Goal: Task Accomplishment & Management: Use online tool/utility

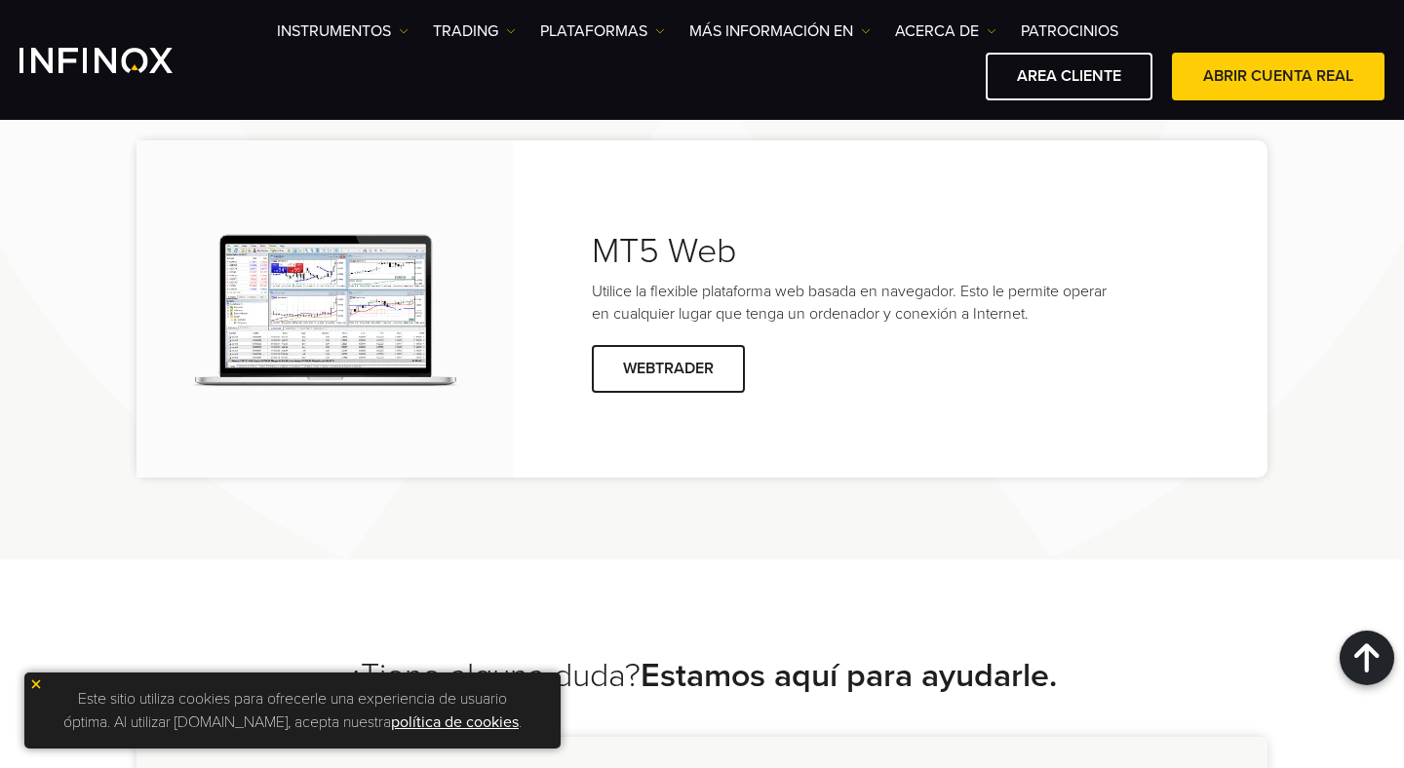
scroll to position [4058, 0]
click at [669, 368] on span at bounding box center [669, 368] width 0 height 0
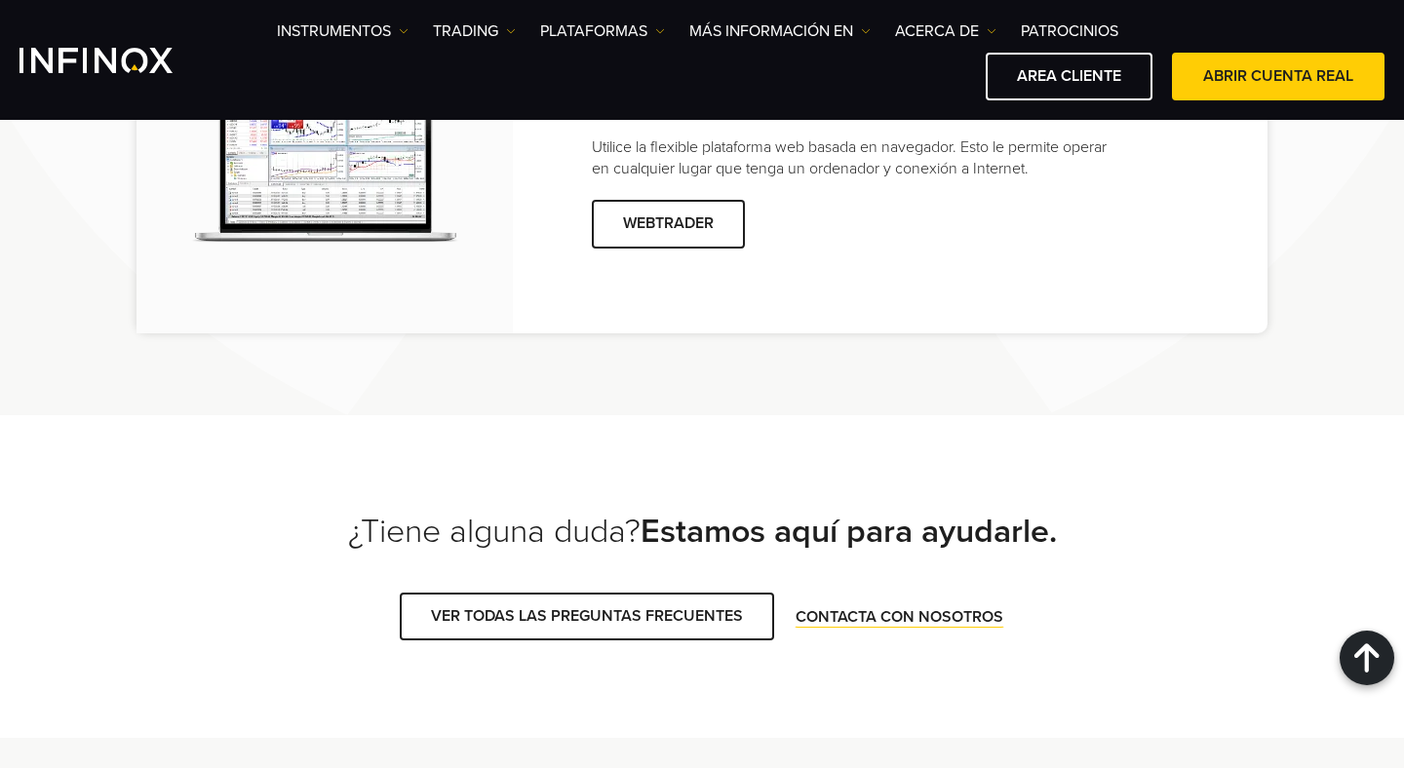
scroll to position [4080, 0]
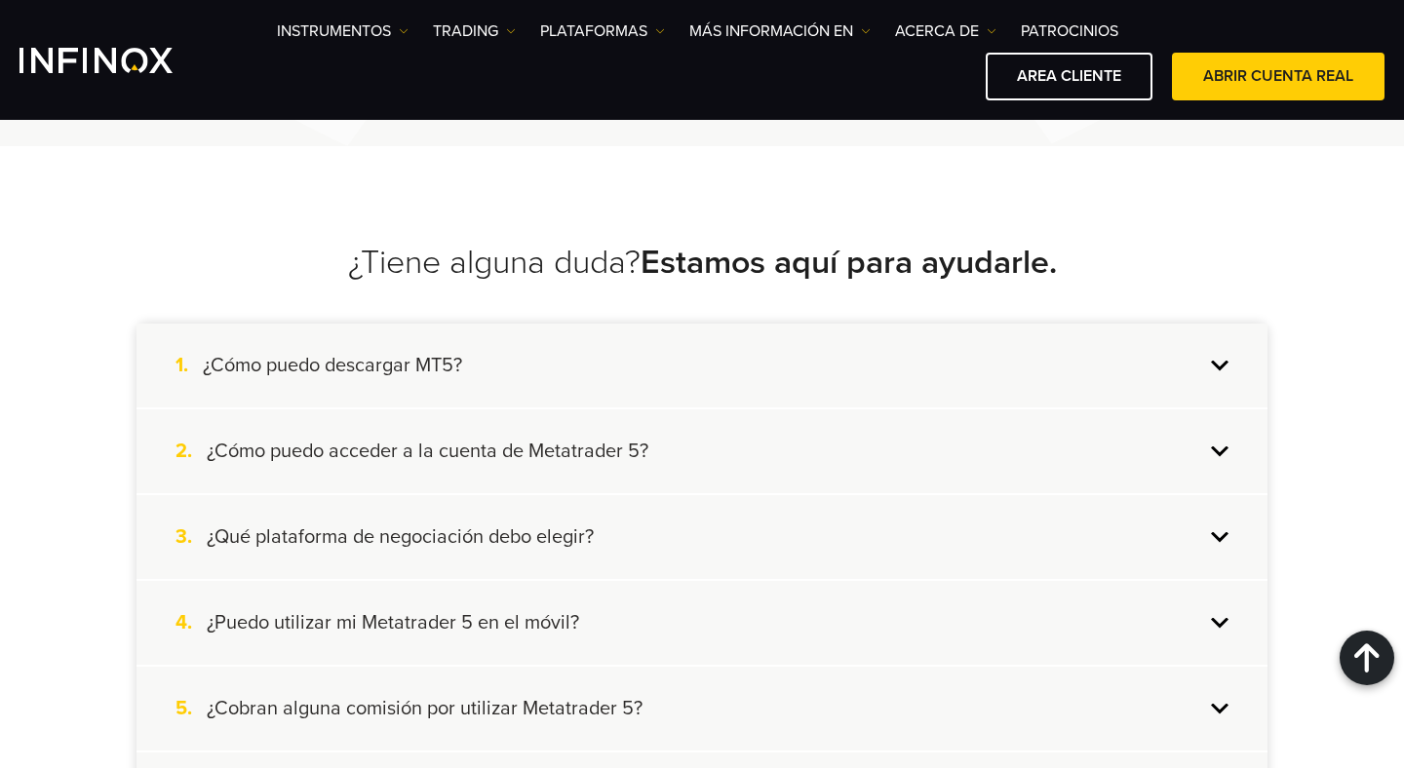
scroll to position [4564, 0]
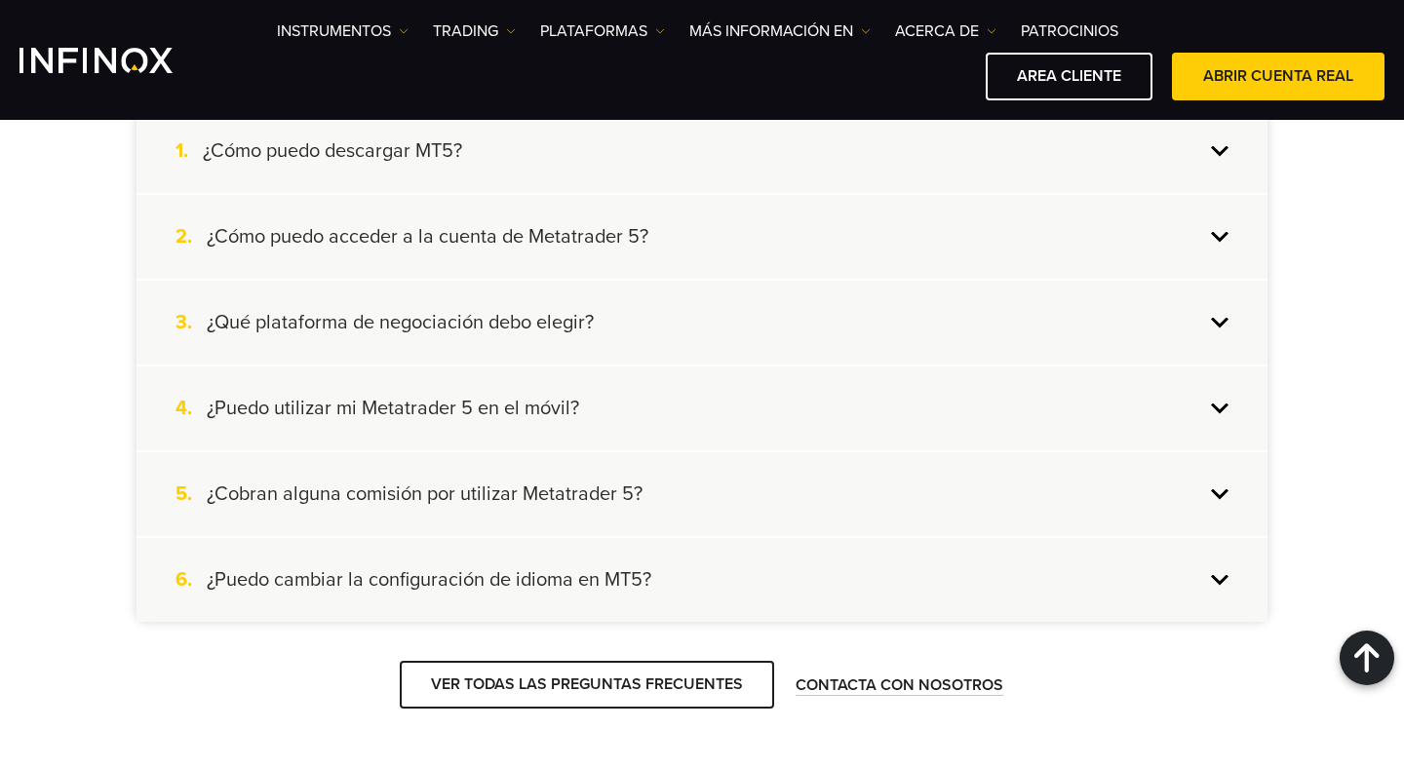
click at [1215, 149] on div "1. ¿Cómo puedo descargar MT5?" at bounding box center [702, 151] width 1131 height 84
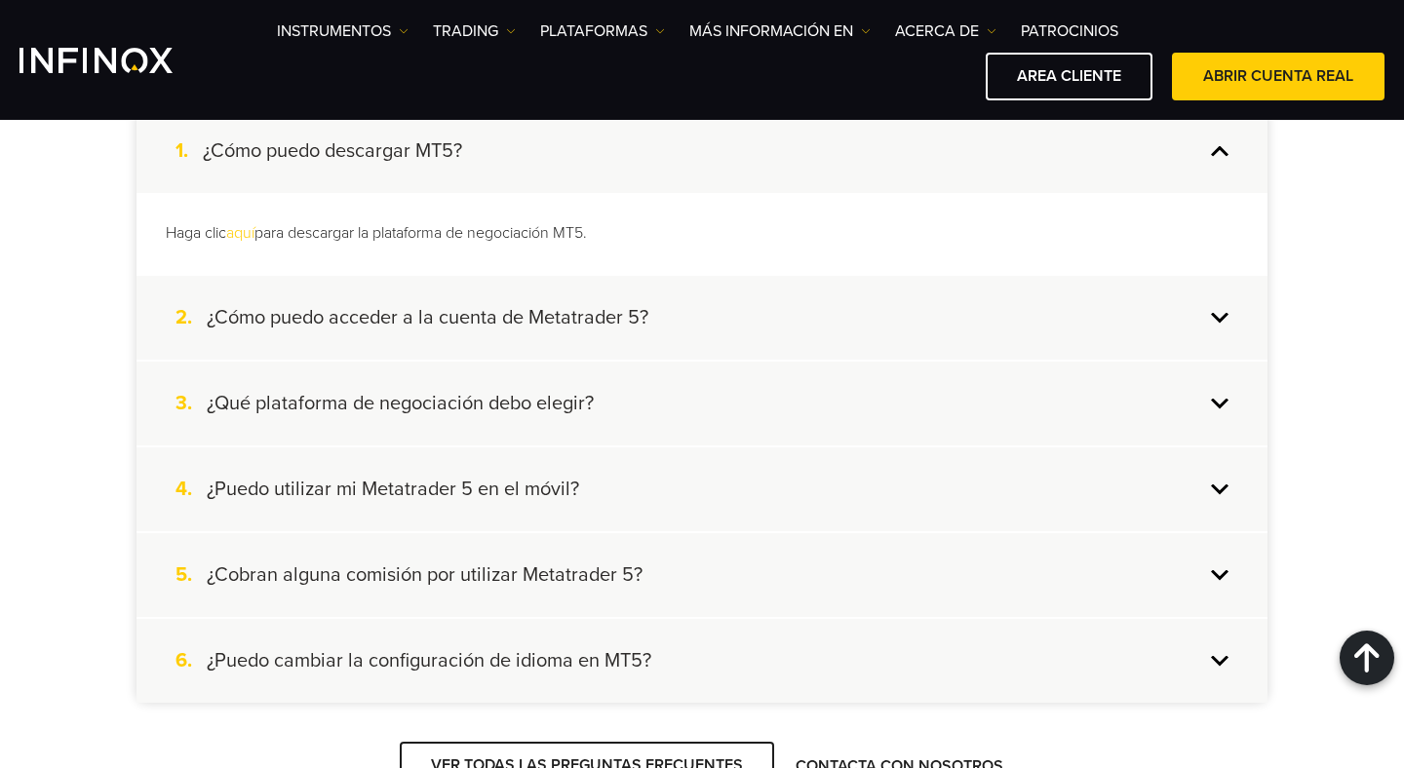
click at [1221, 148] on div "1. ¿Cómo puedo descargar MT5?" at bounding box center [702, 151] width 1131 height 84
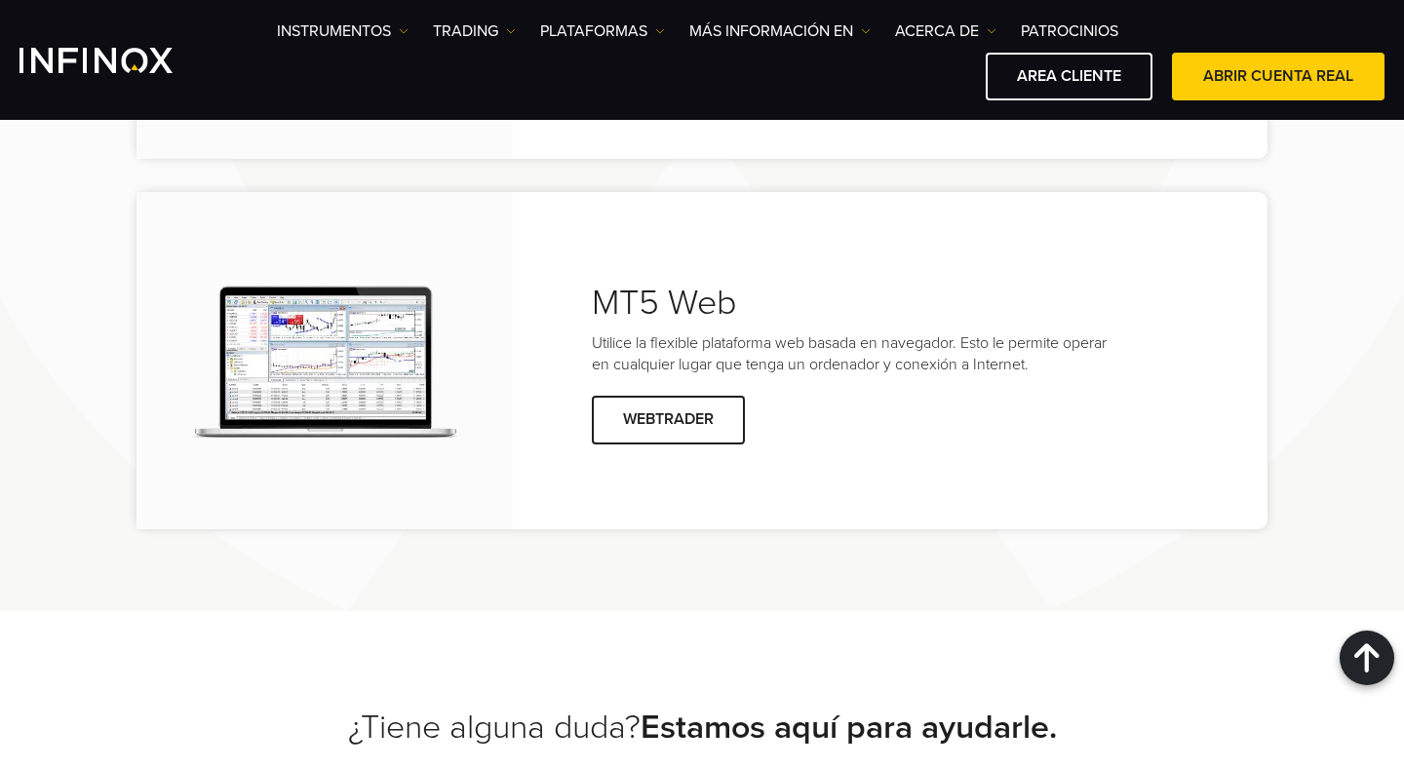
scroll to position [3881, 0]
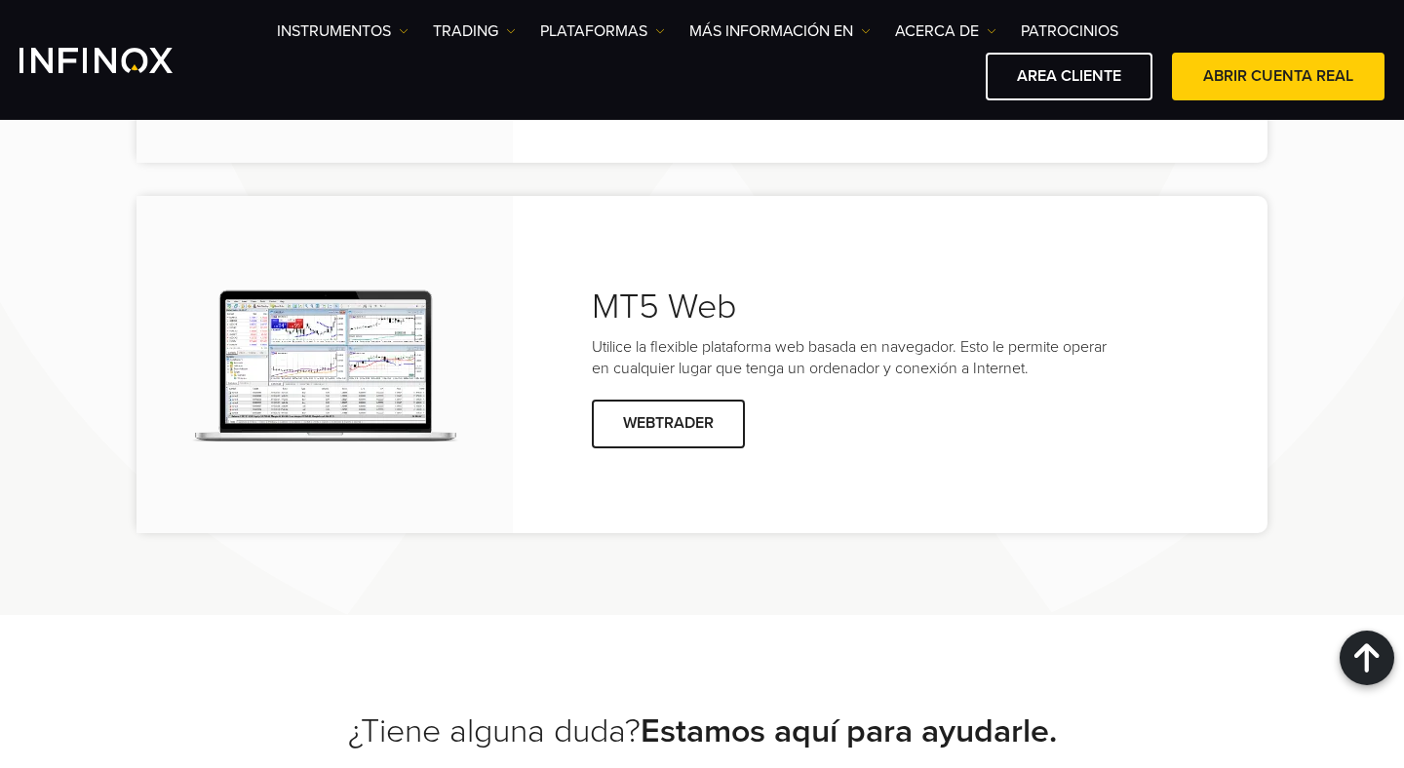
click at [333, 324] on img at bounding box center [325, 365] width 268 height 155
click at [407, 29] on img at bounding box center [404, 31] width 10 height 10
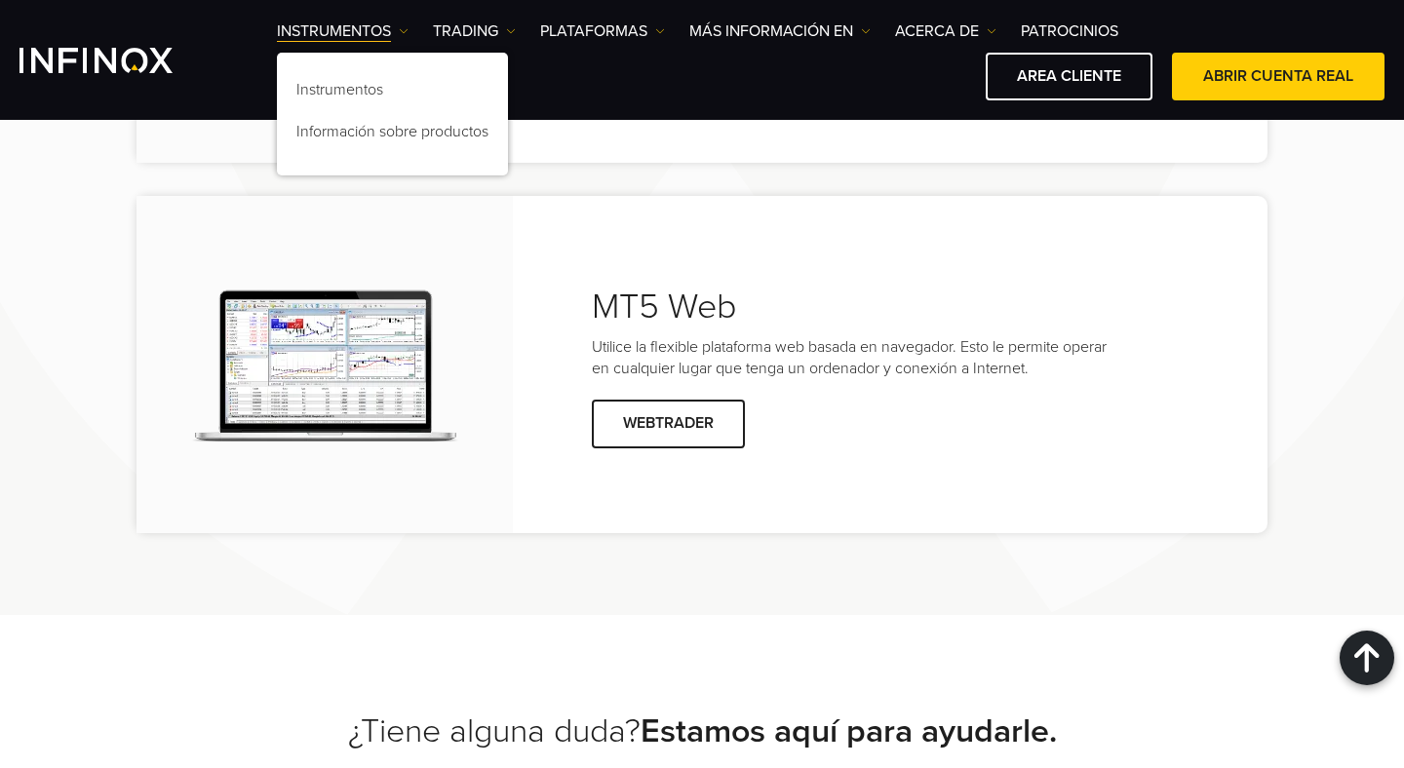
click at [518, 28] on ul "Instrumentos Instrumentos Información sobre productos TRADING Cuentas" at bounding box center [697, 31] width 841 height 23
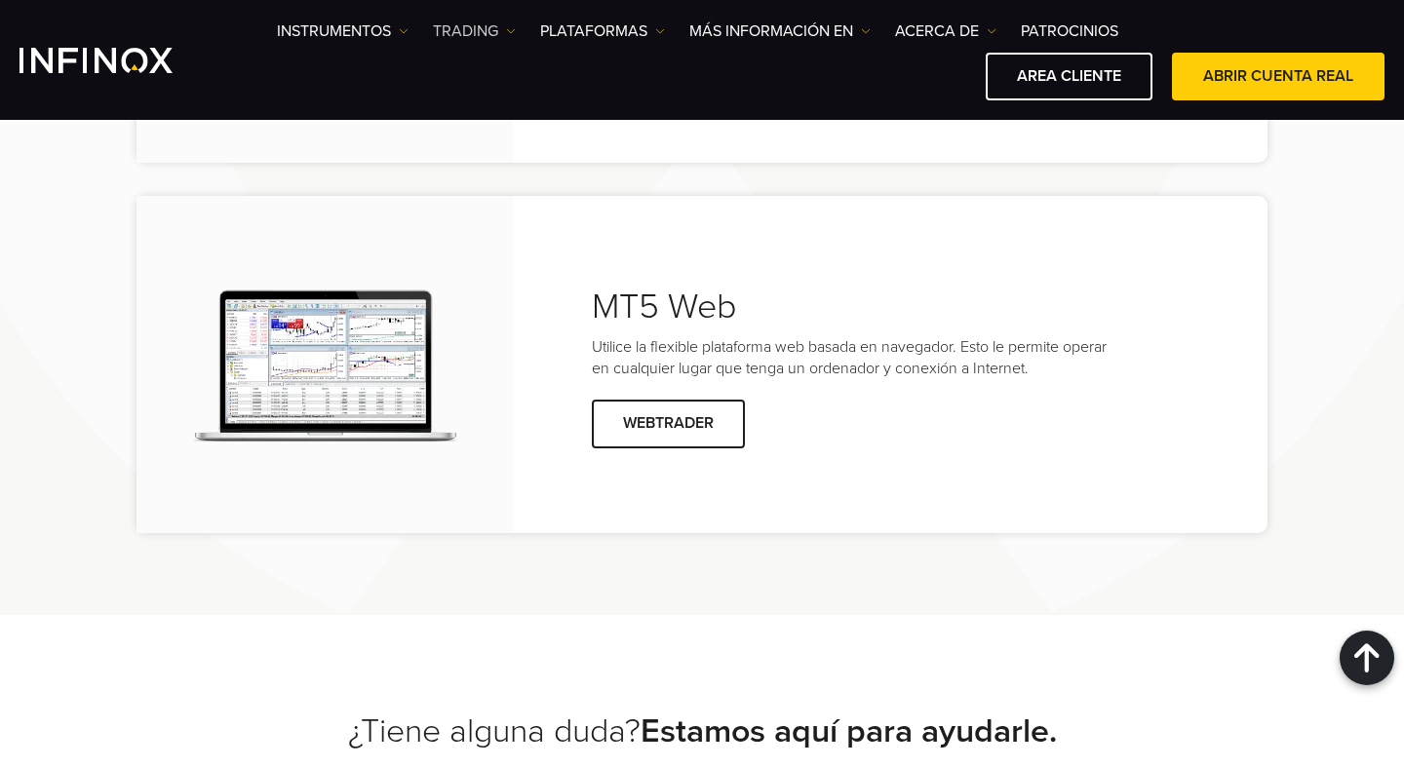
click at [510, 28] on img at bounding box center [511, 31] width 10 height 10
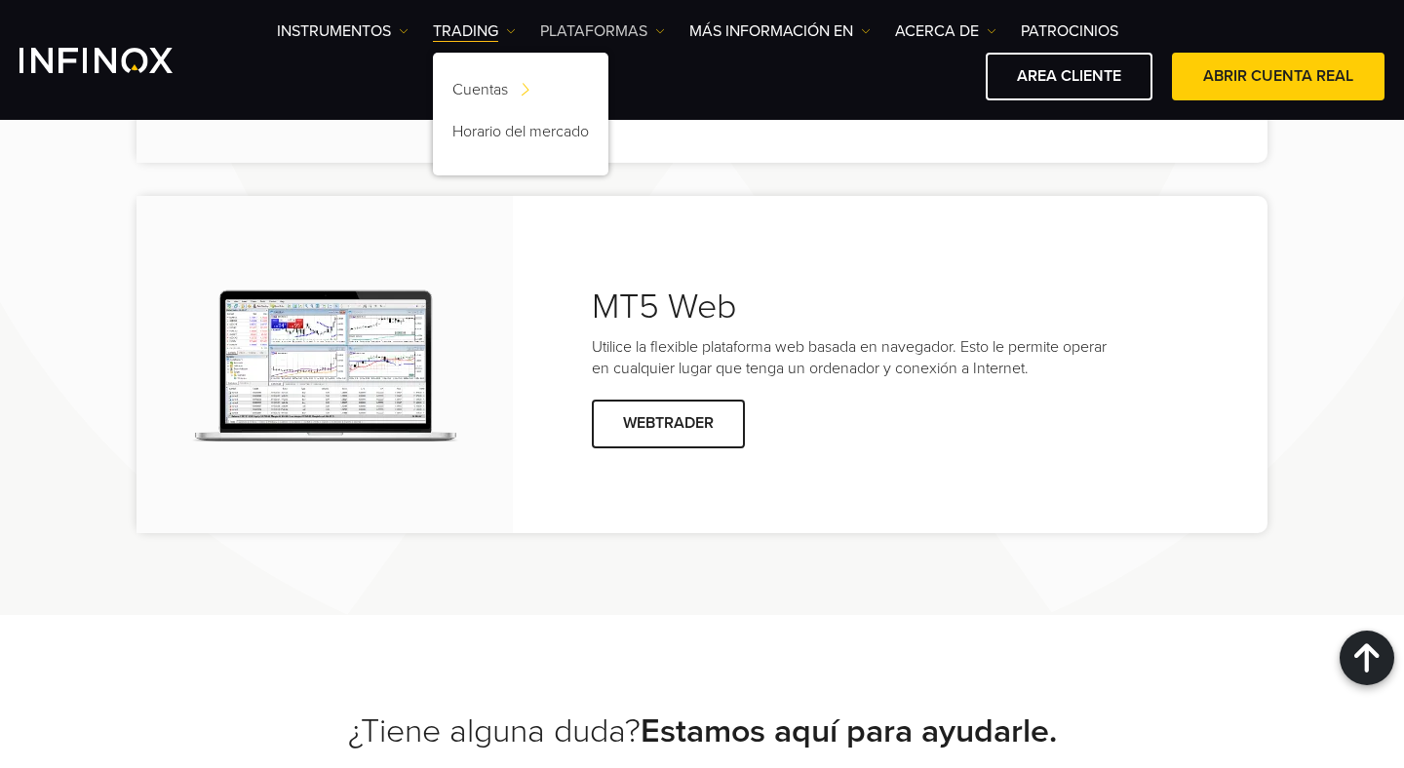
click at [657, 28] on img at bounding box center [660, 31] width 10 height 10
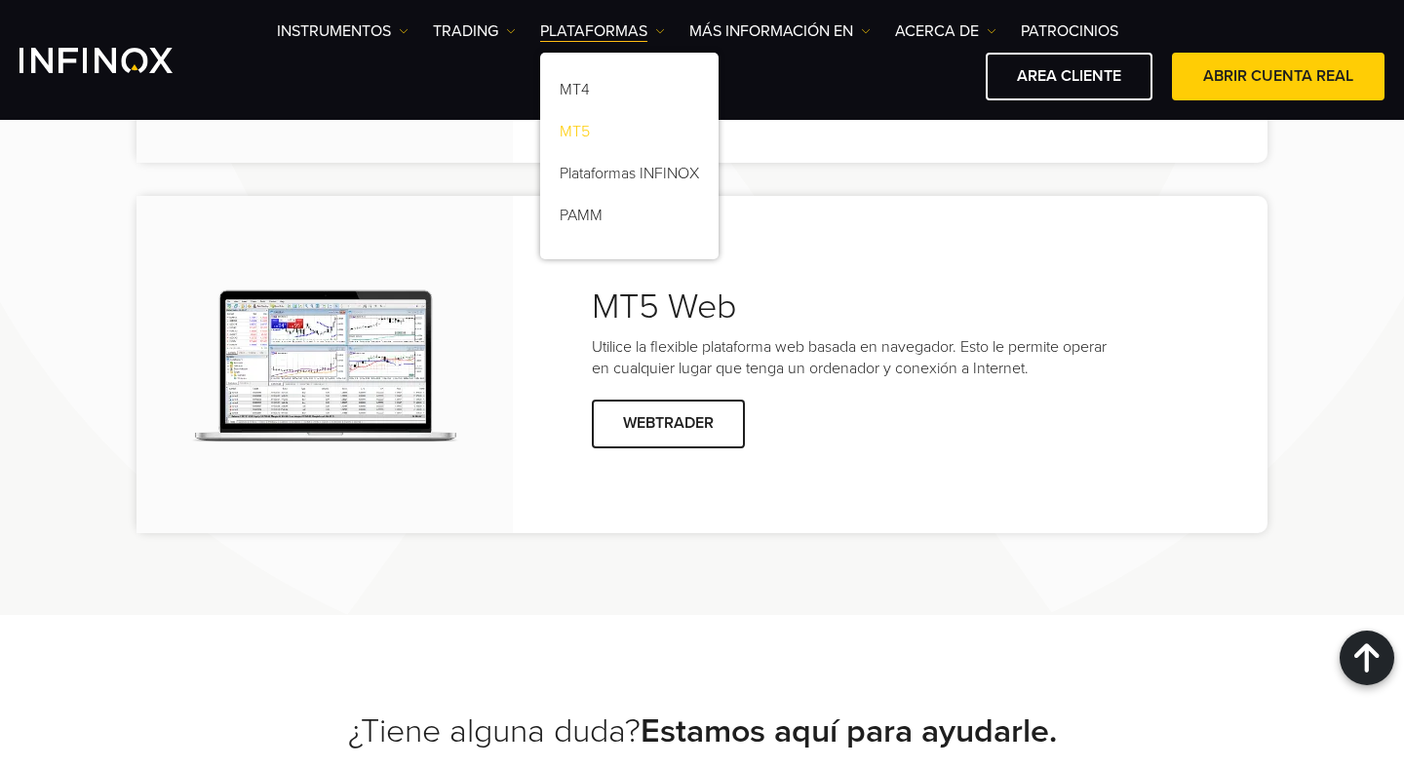
click at [596, 135] on link "MT5" at bounding box center [629, 135] width 178 height 42
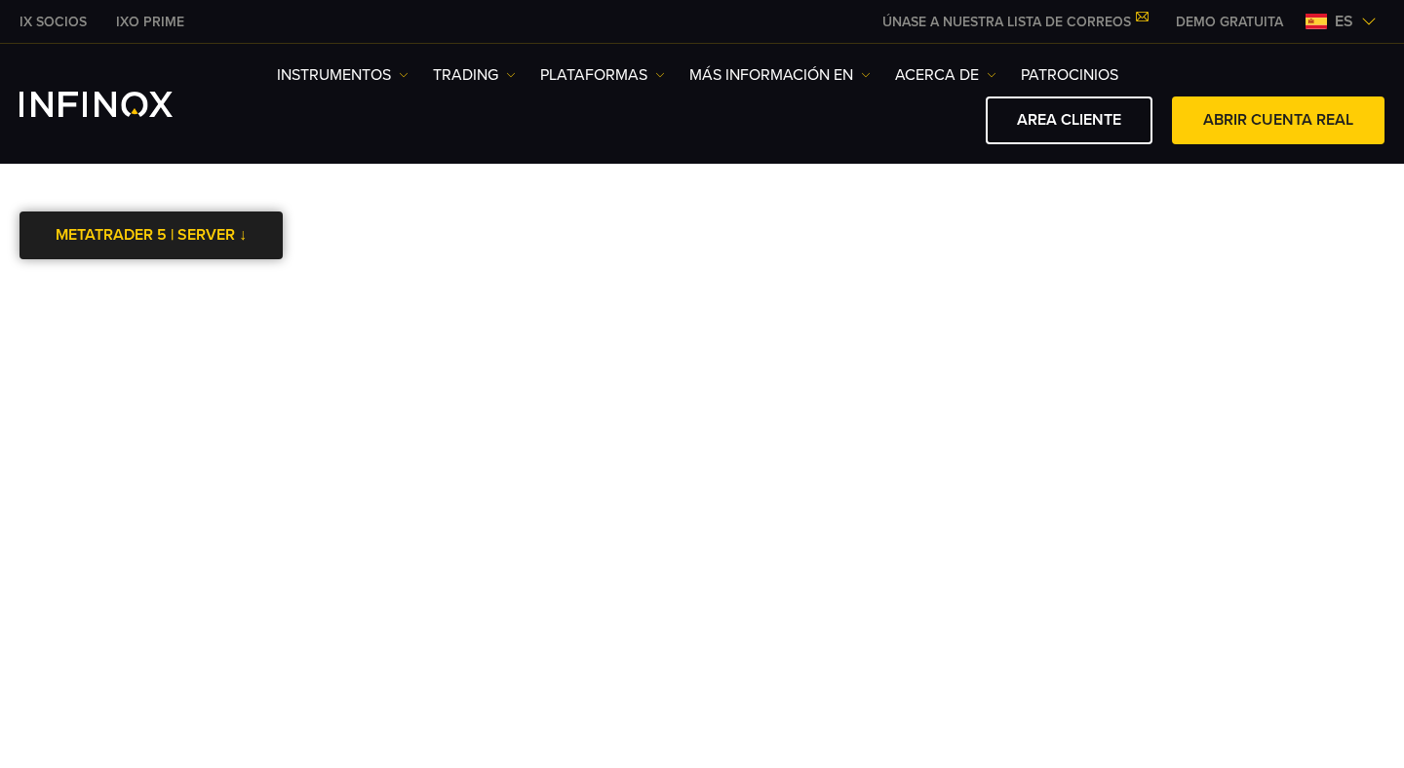
click at [151, 235] on div at bounding box center [151, 235] width 0 height 0
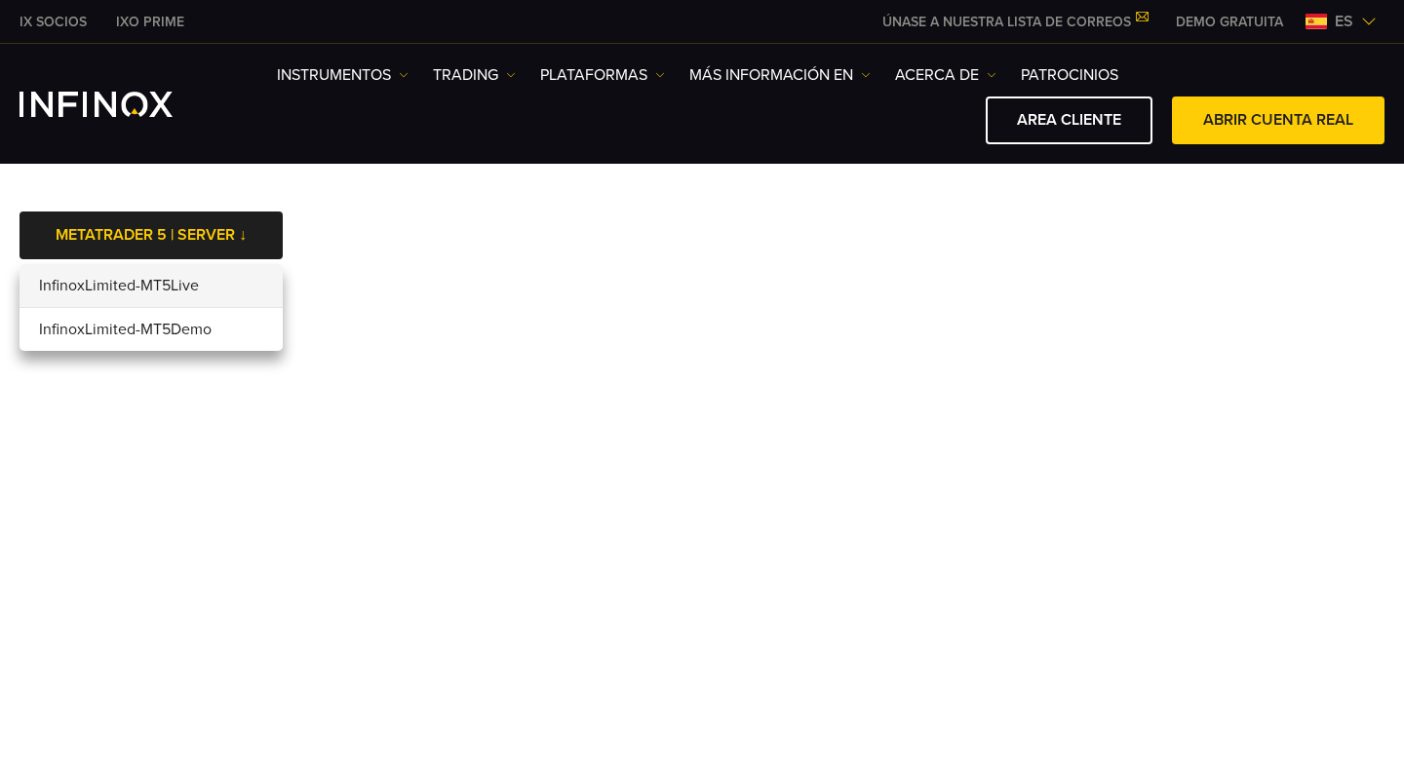
click at [173, 285] on li "InfinoxLimited-MT5Live" at bounding box center [151, 286] width 263 height 44
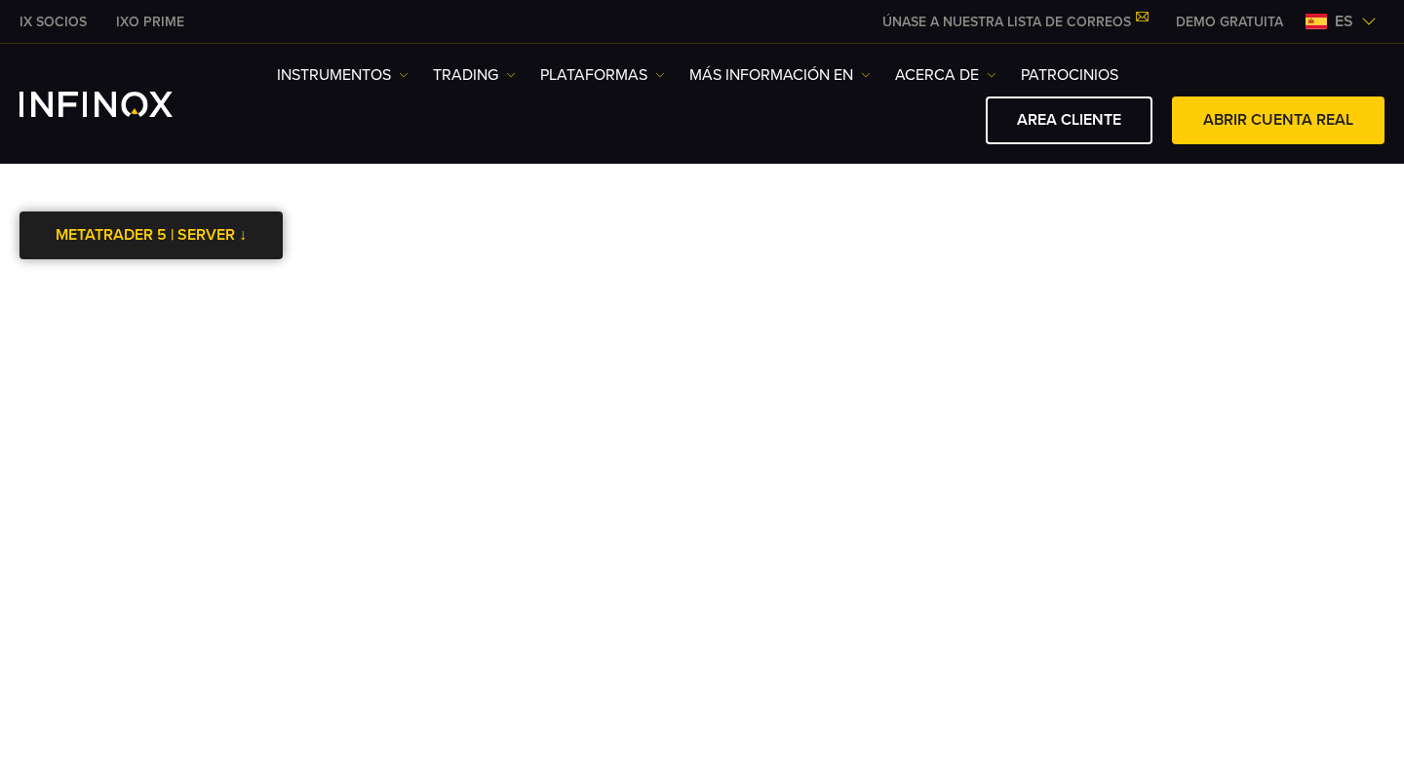
click at [151, 235] on div at bounding box center [151, 235] width 0 height 0
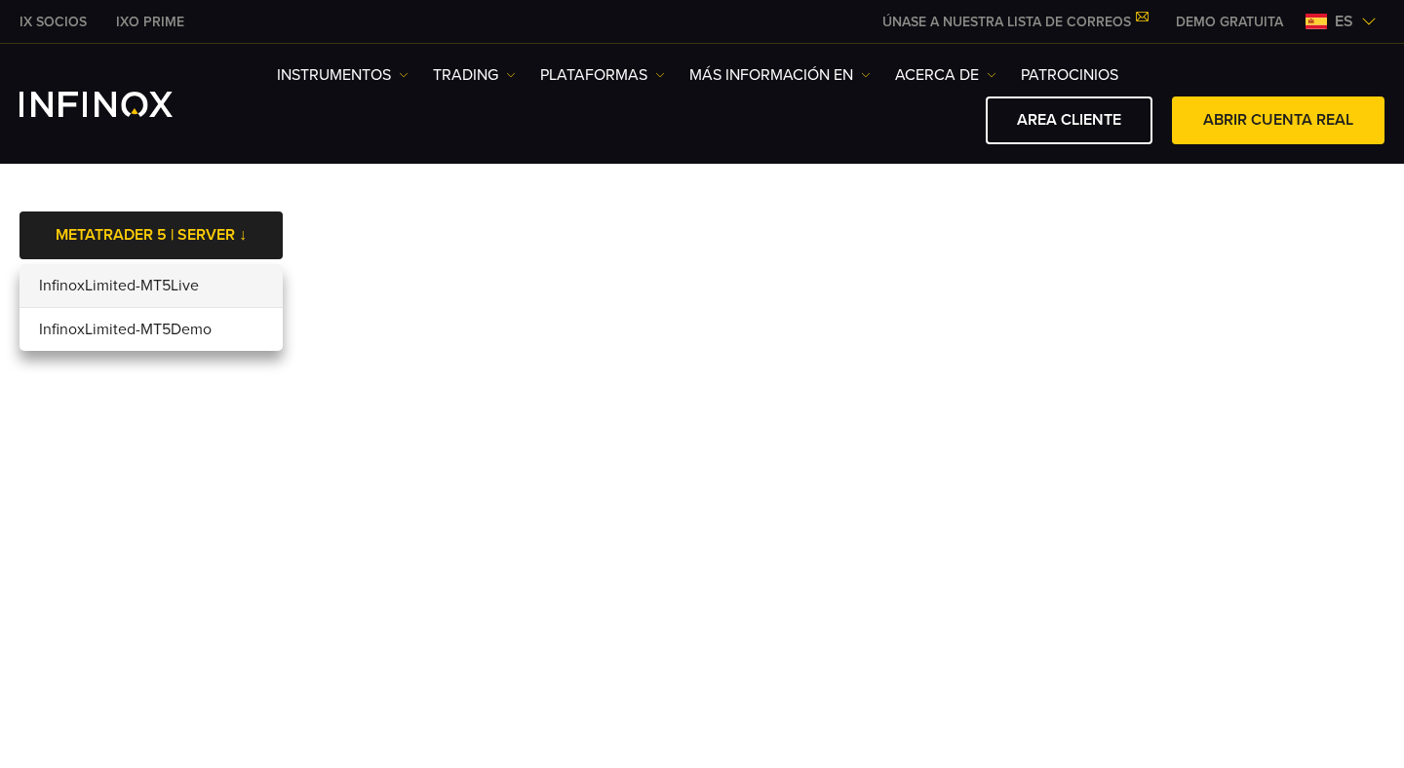
click at [151, 235] on div at bounding box center [151, 235] width 0 height 0
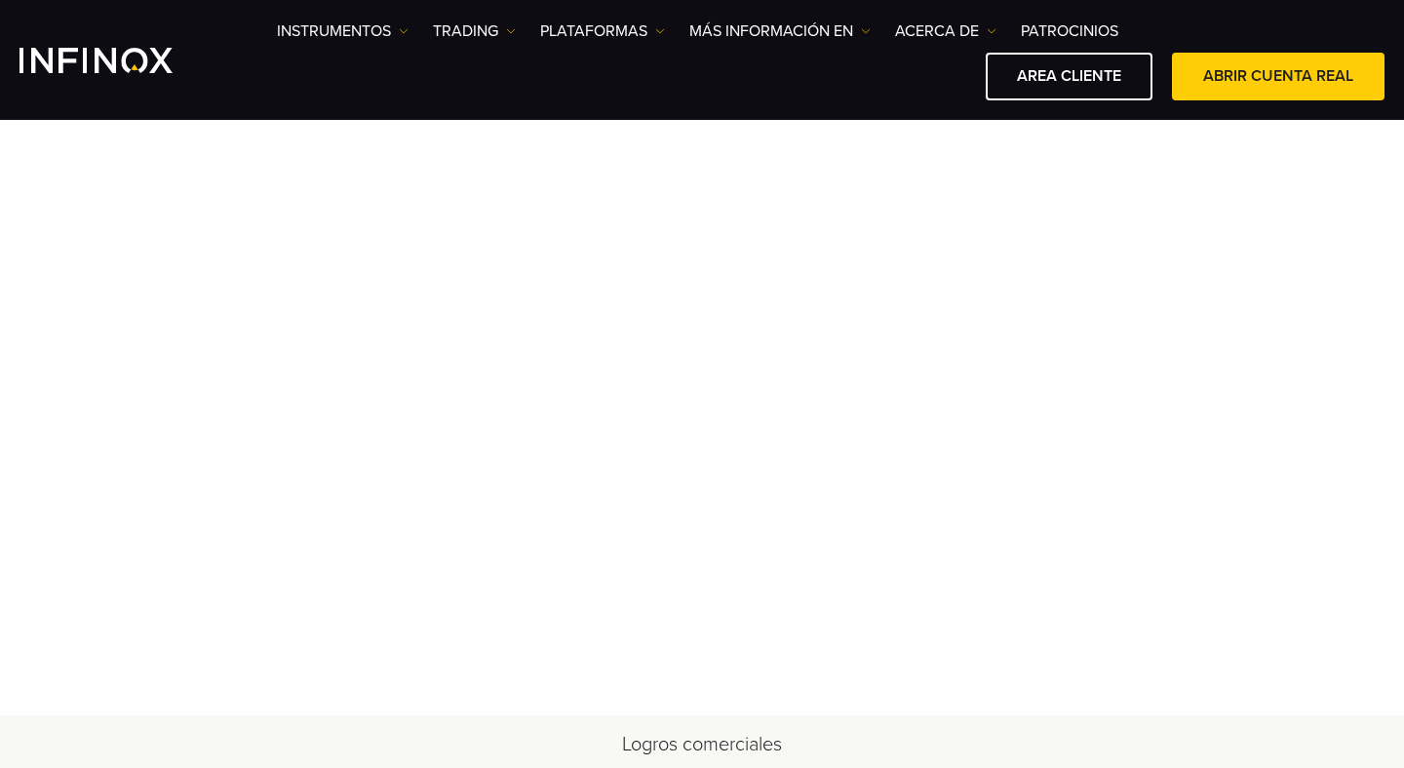
scroll to position [107, 0]
click at [780, 65] on div "AREA CLIENTE ABRIR CUENTA REAL" at bounding box center [831, 77] width 1108 height 48
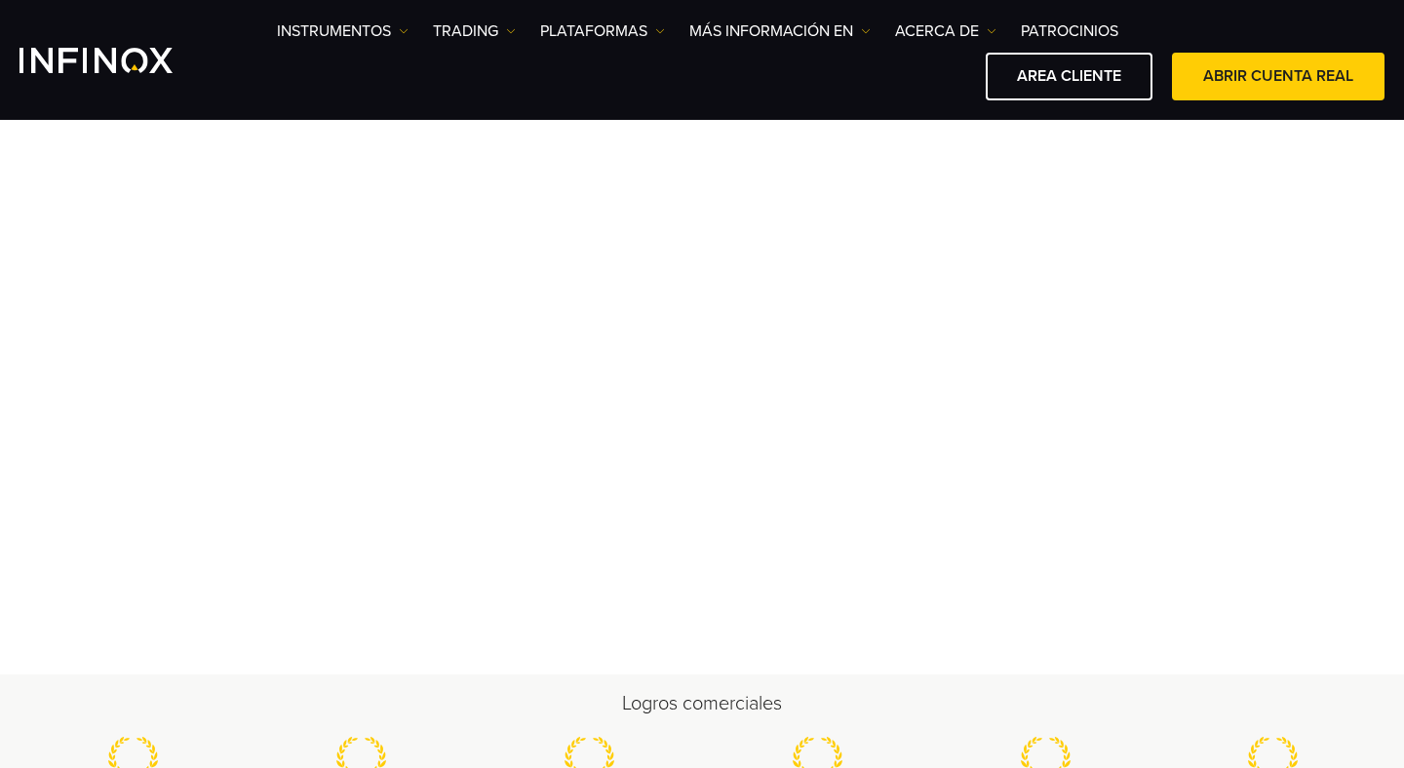
scroll to position [158, 0]
click at [271, 99] on div "Instrumentos Instrumentos Información sobre productos TRADING" at bounding box center [702, 60] width 1365 height 81
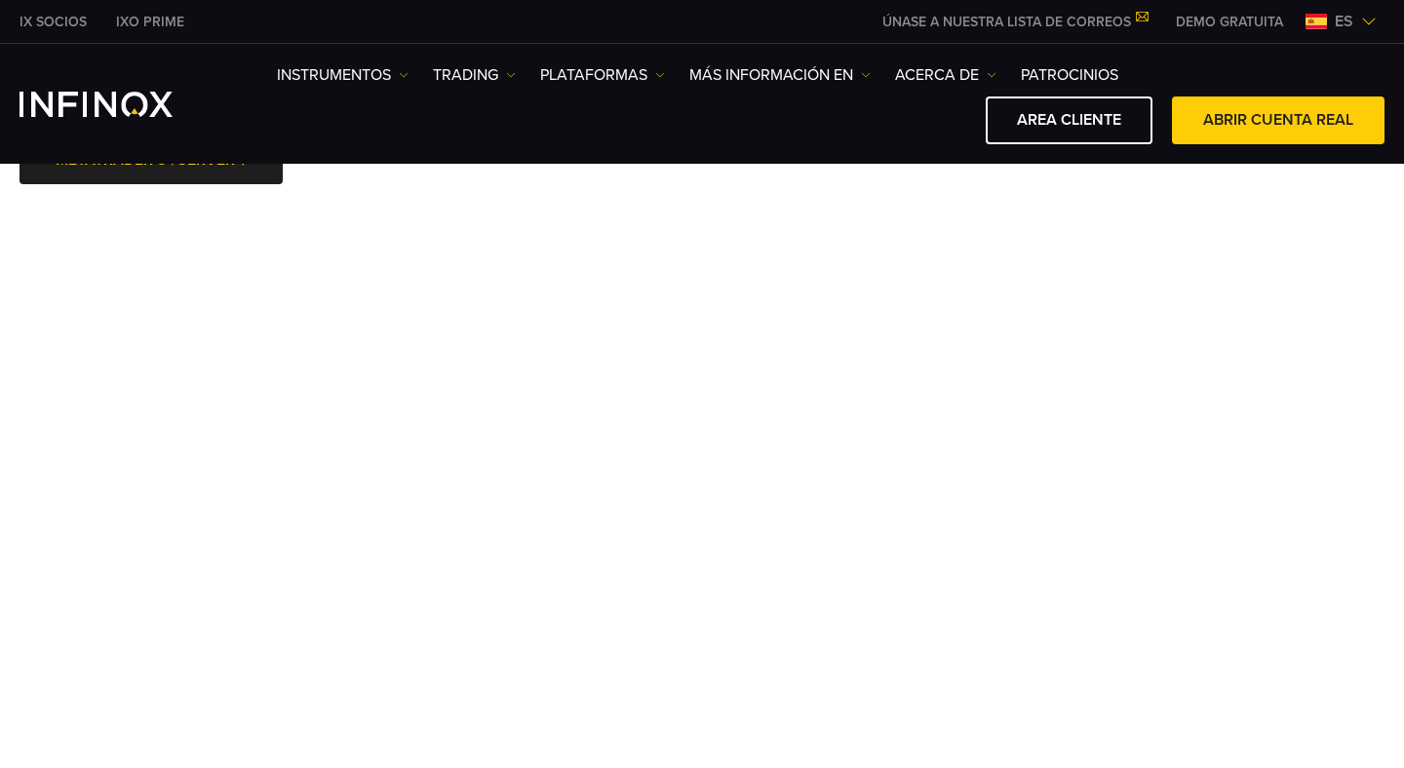
scroll to position [0, 0]
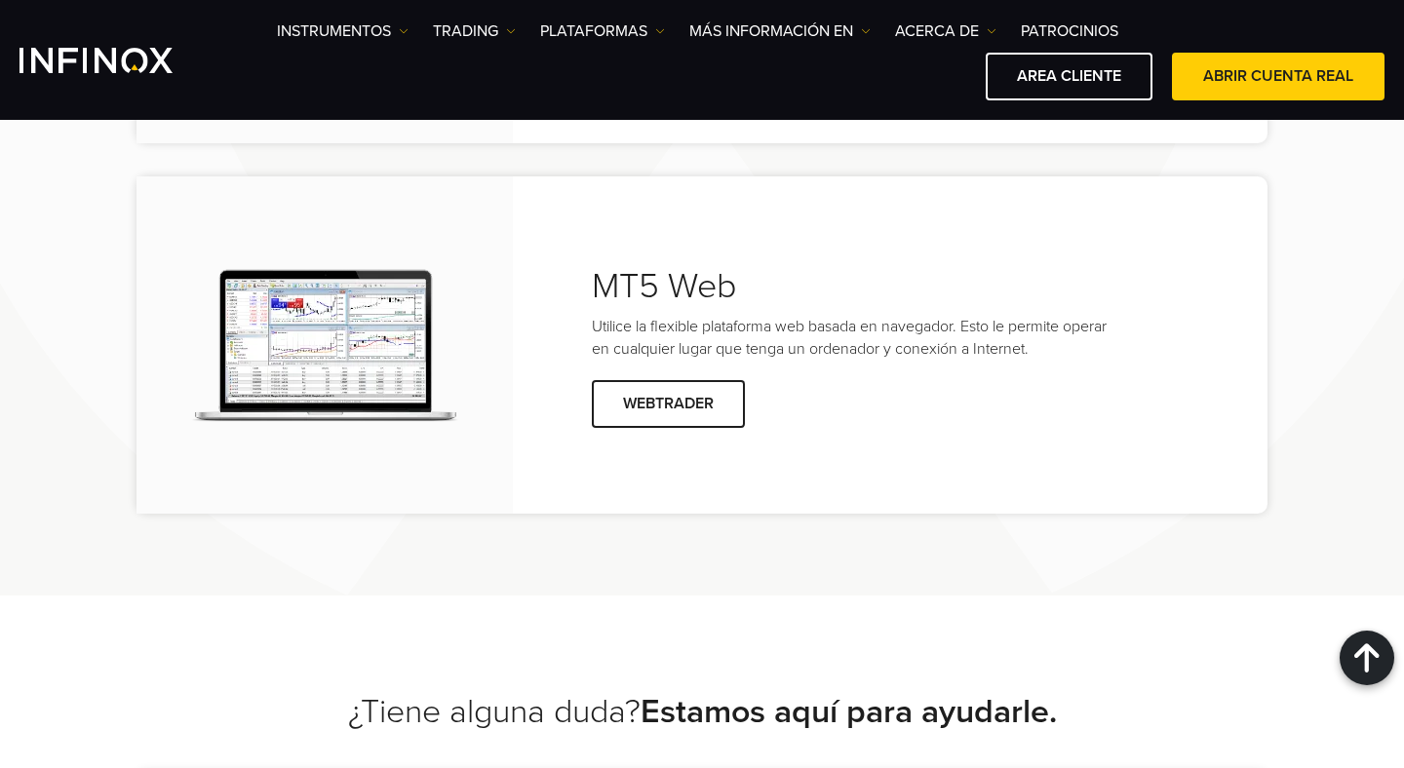
scroll to position [4800, 0]
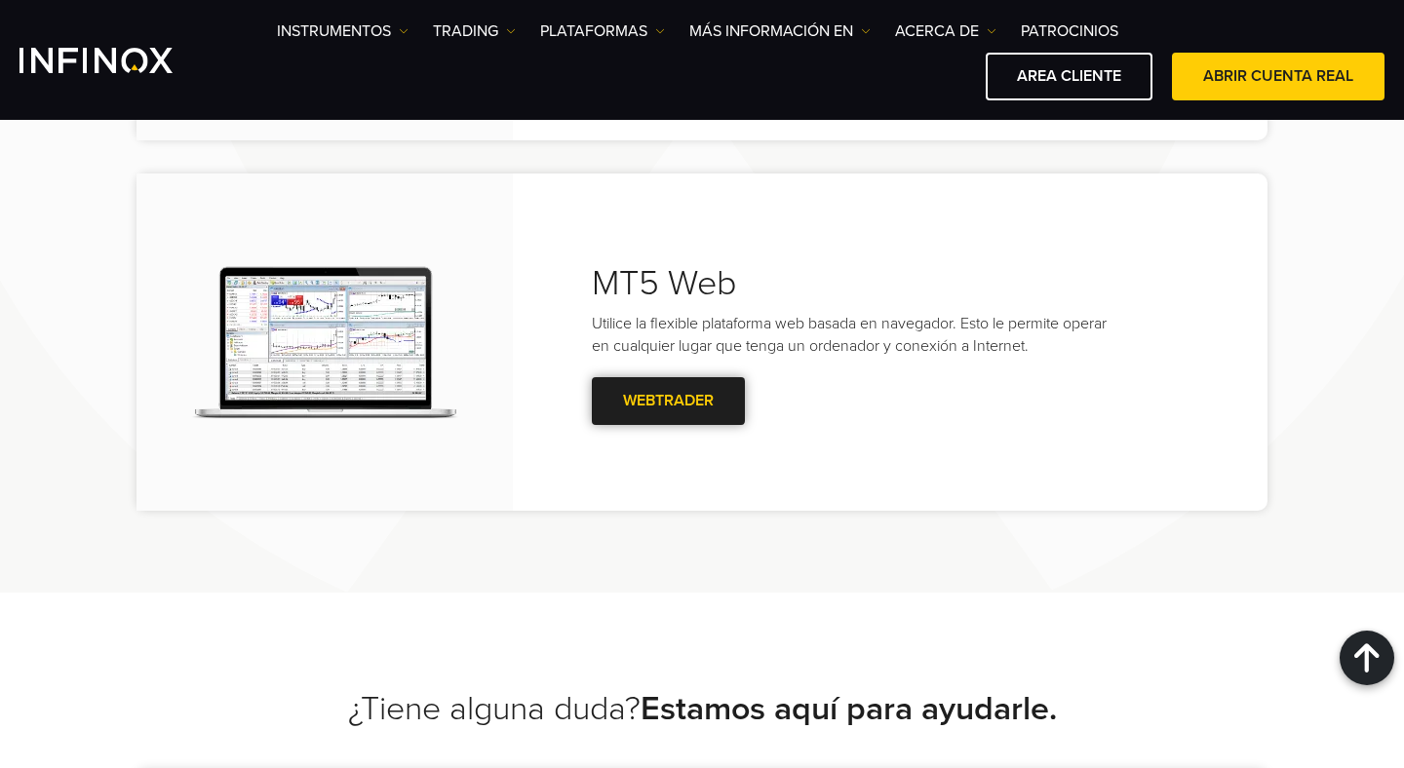
click at [669, 401] on span at bounding box center [669, 401] width 0 height 0
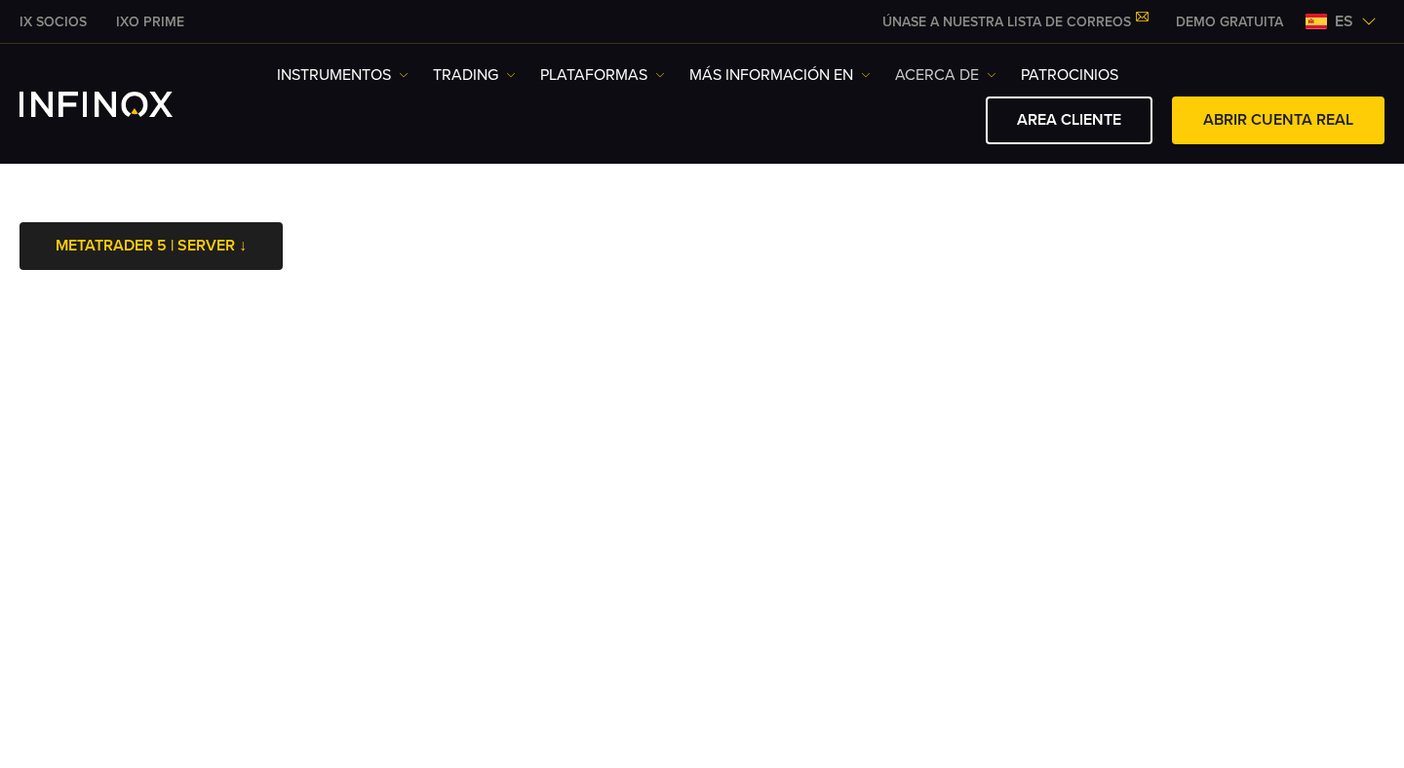
click at [981, 70] on link "ACERCA DE" at bounding box center [945, 74] width 101 height 23
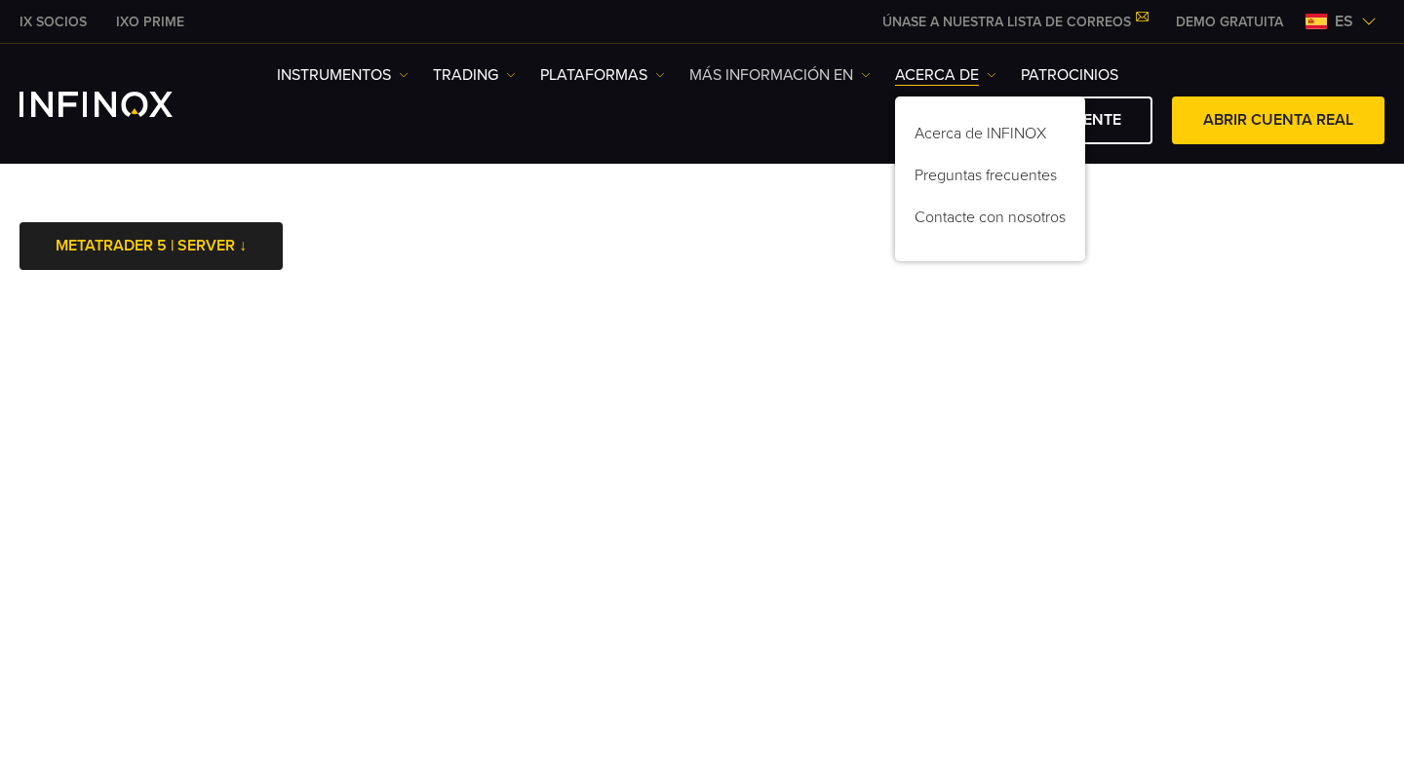
click at [861, 70] on img at bounding box center [866, 75] width 10 height 10
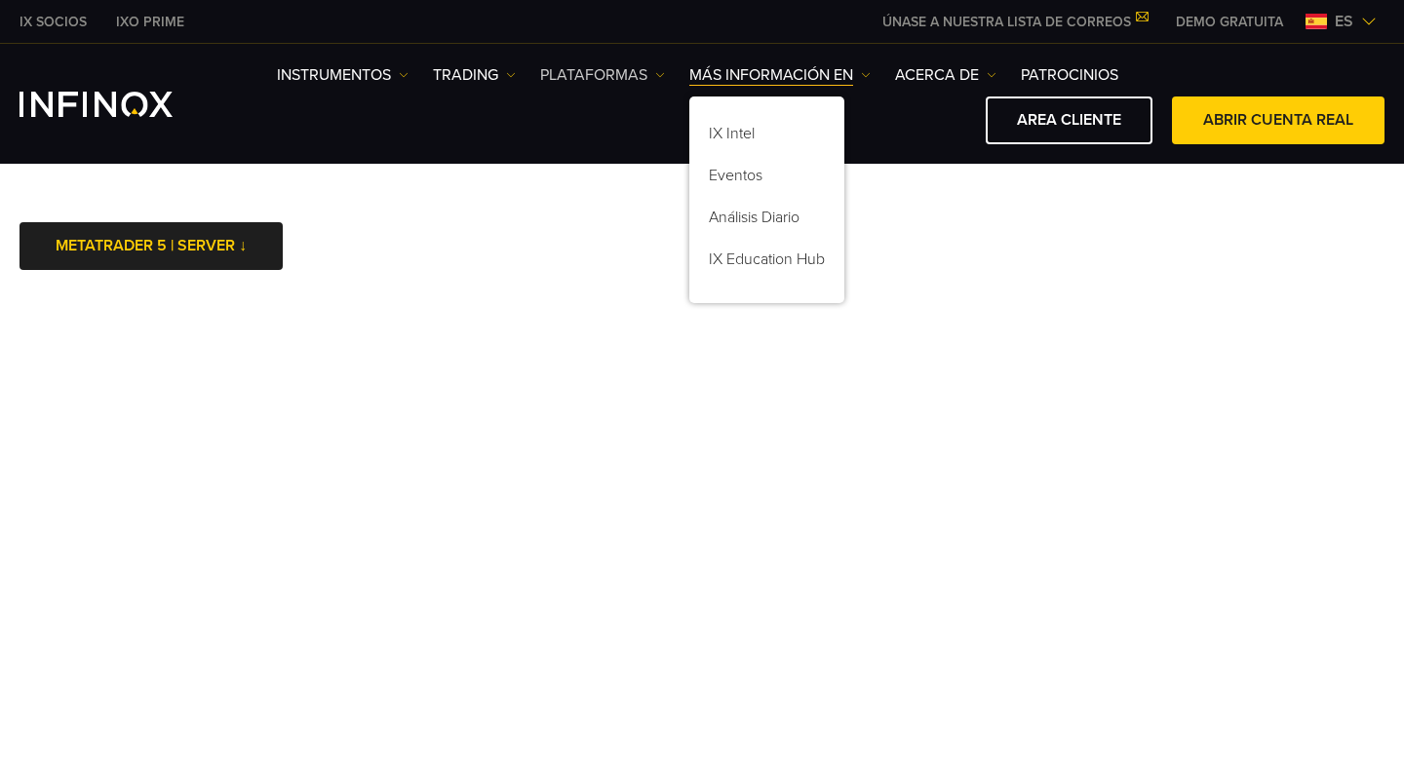
click at [661, 72] on img at bounding box center [660, 75] width 10 height 10
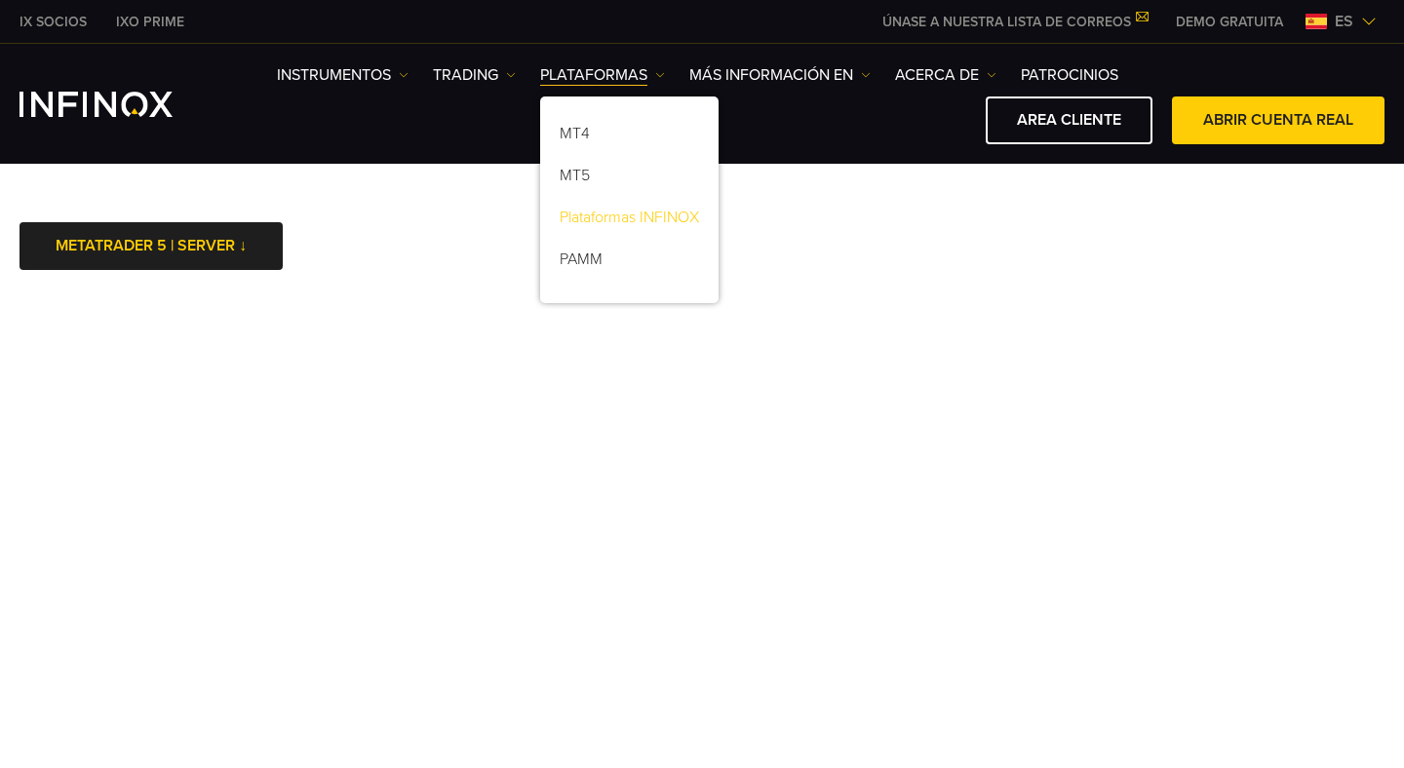
click at [625, 219] on link "Plataformas INFINOX" at bounding box center [629, 221] width 178 height 42
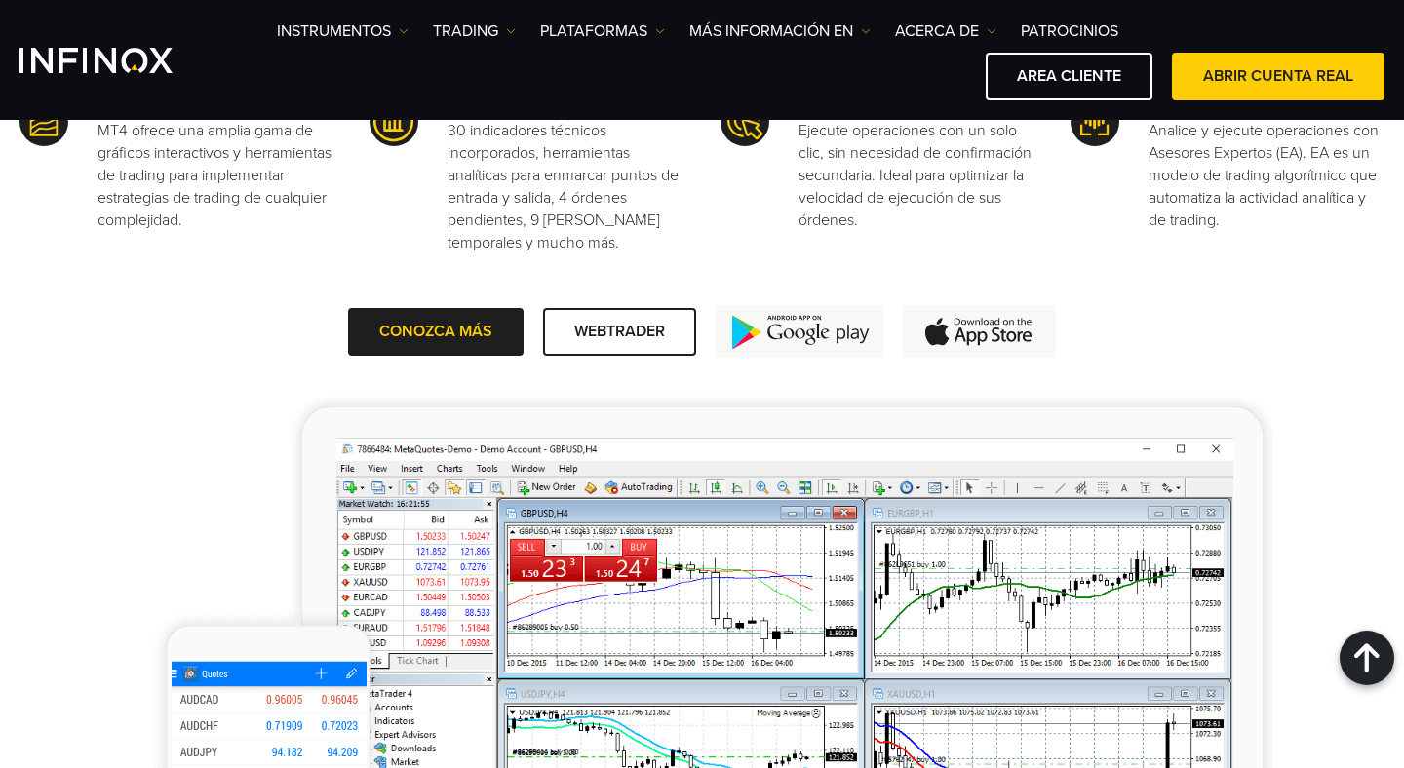
scroll to position [1743, 0]
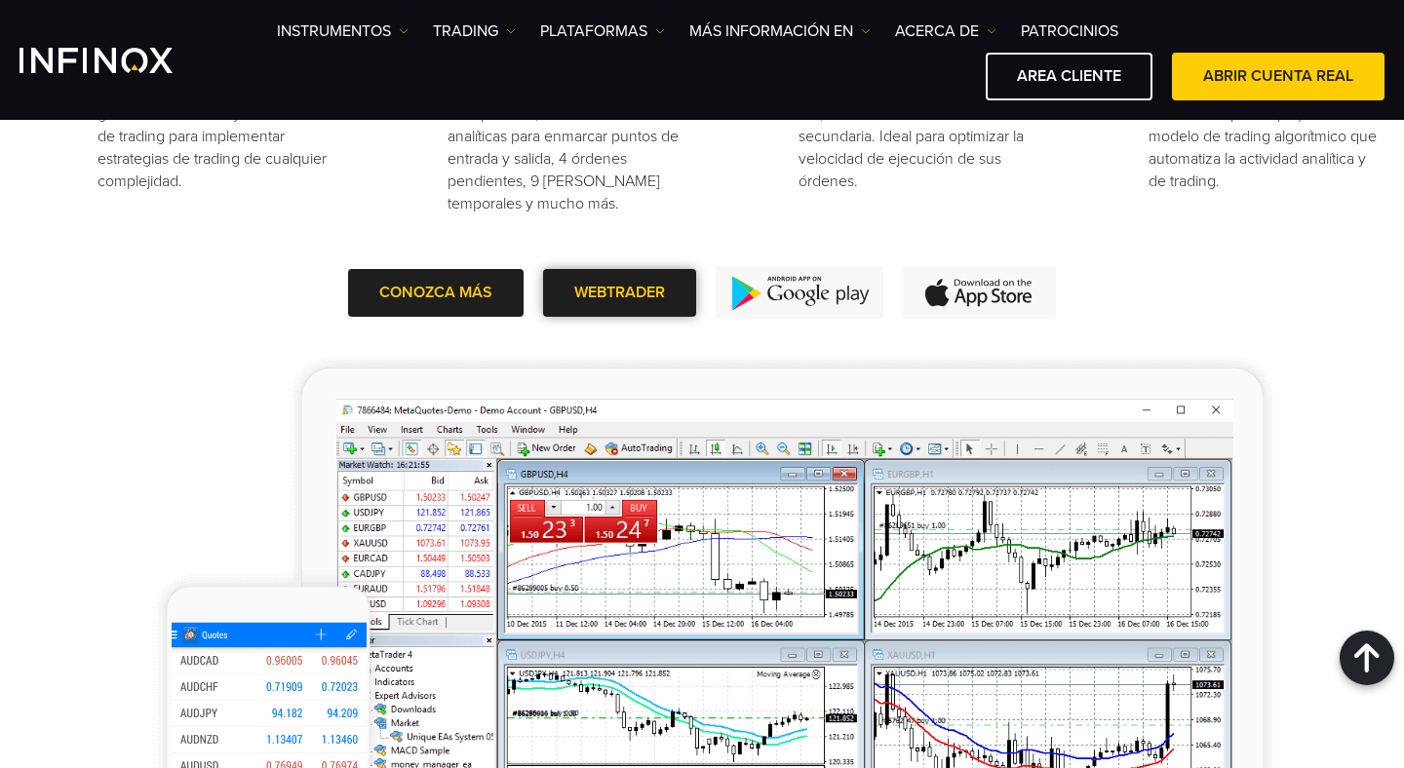
click at [620, 293] on span at bounding box center [620, 293] width 0 height 0
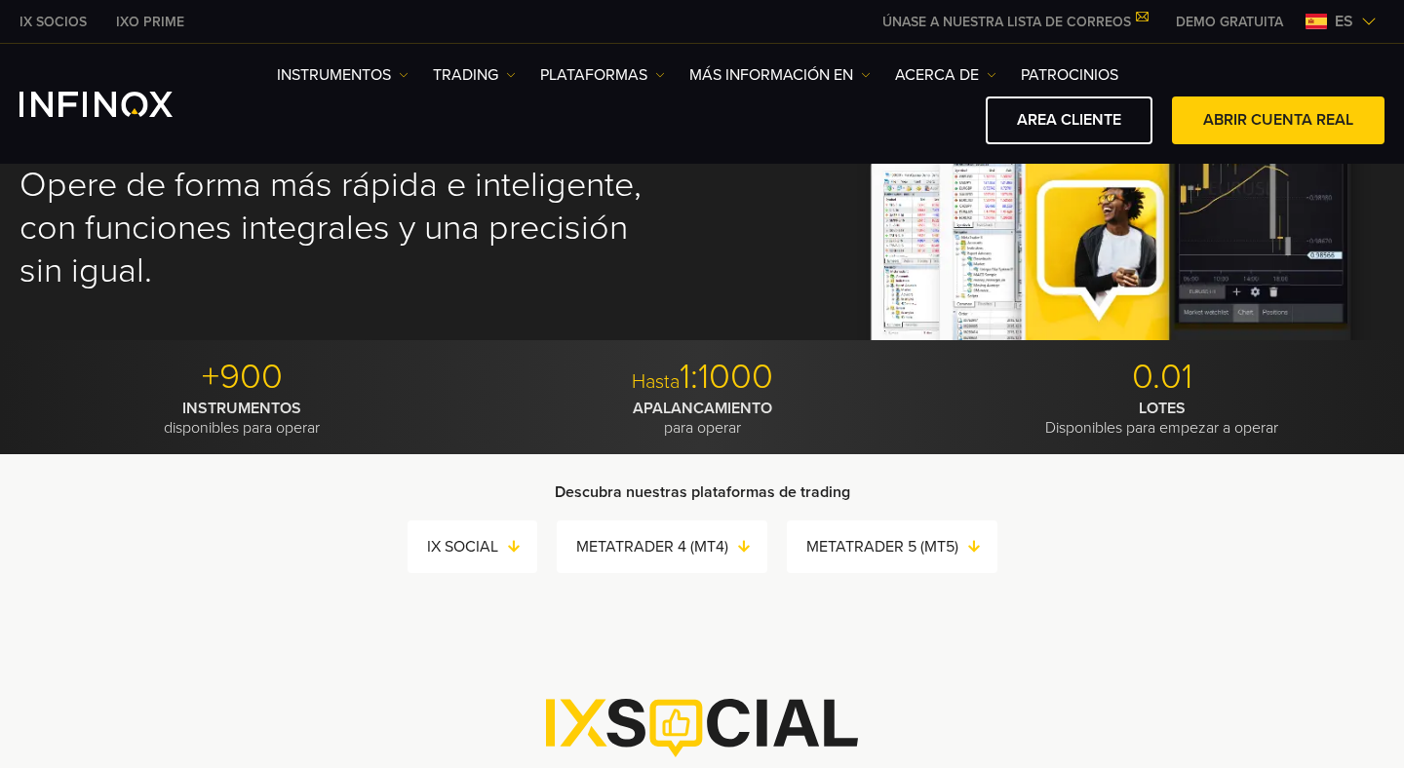
scroll to position [0, 0]
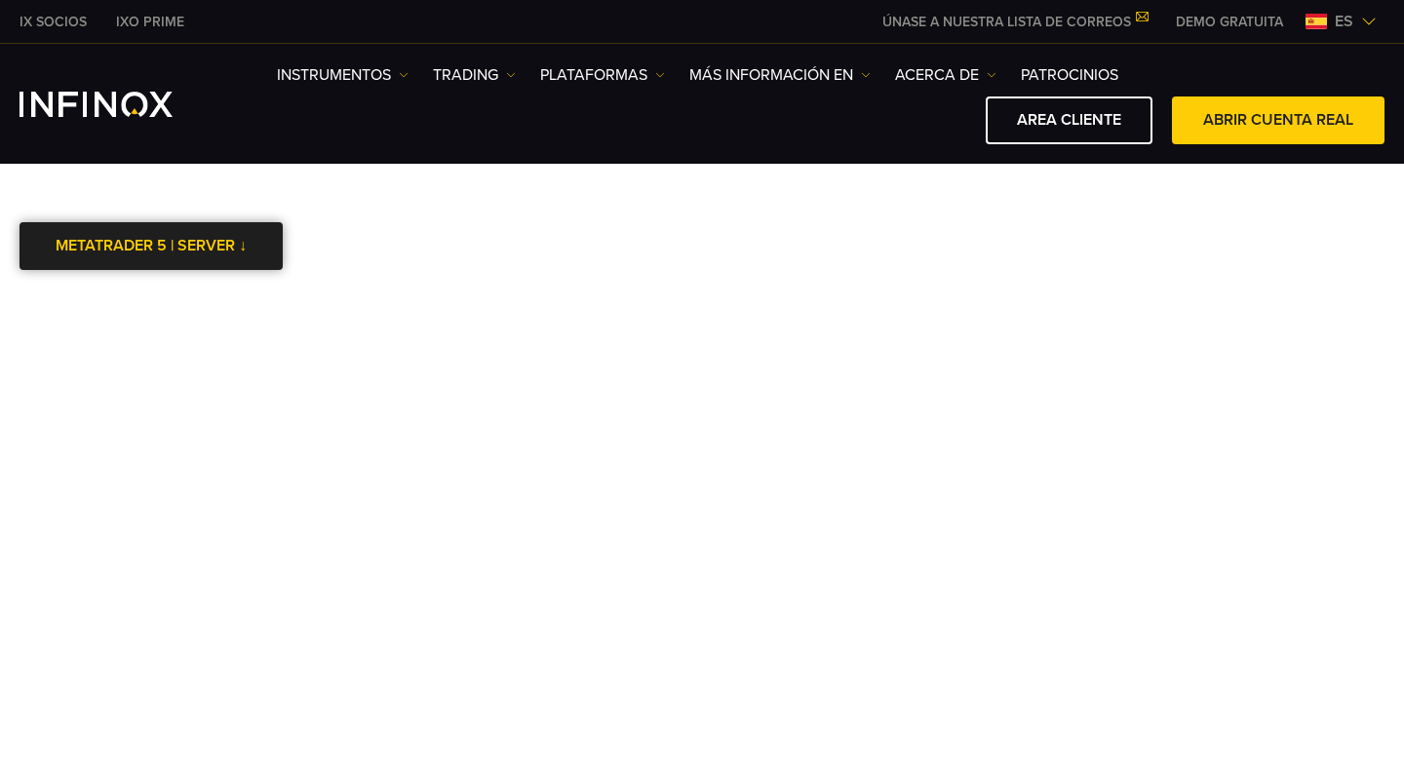
click at [68, 260] on link "METATRADER 5 | SERVER ↓" at bounding box center [151, 246] width 263 height 48
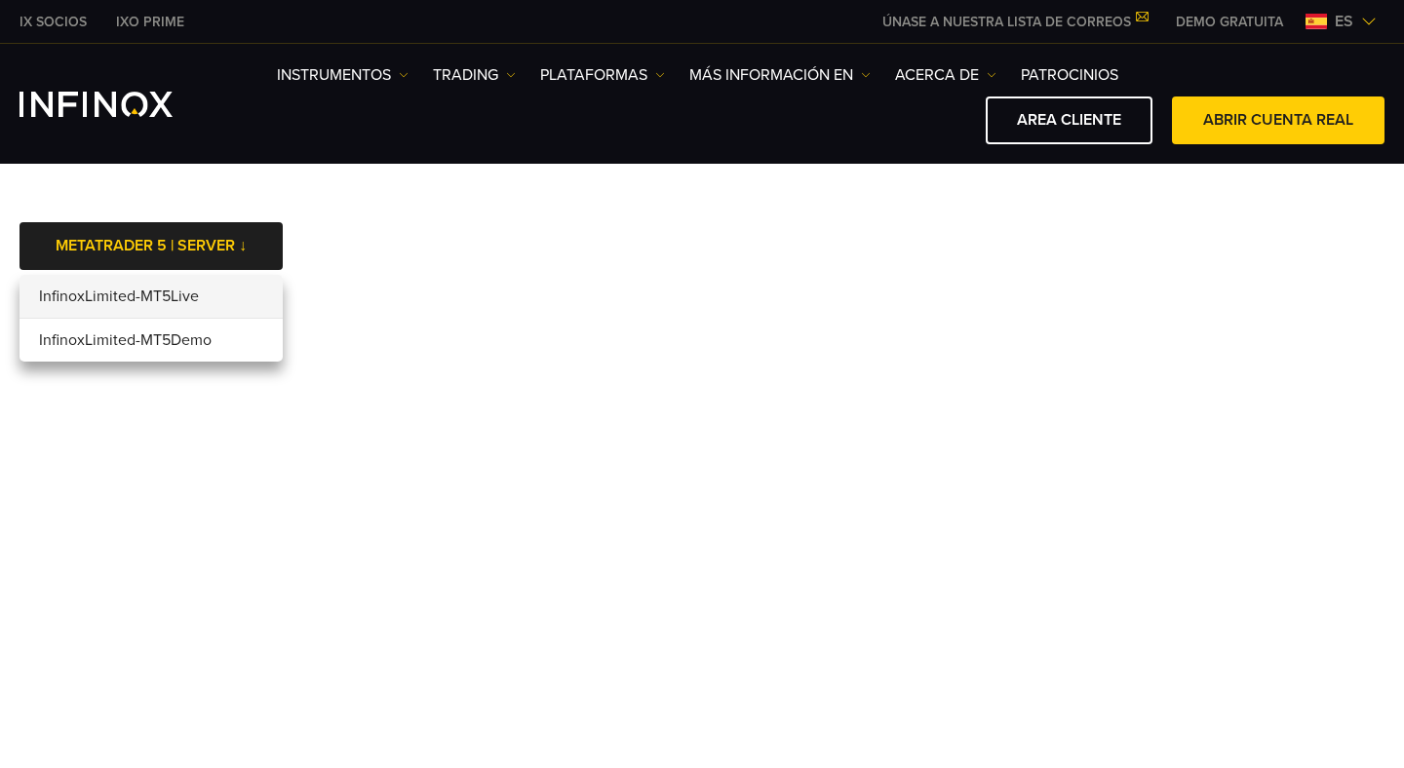
click at [61, 20] on link "IX SOCIOS" at bounding box center [53, 22] width 97 height 20
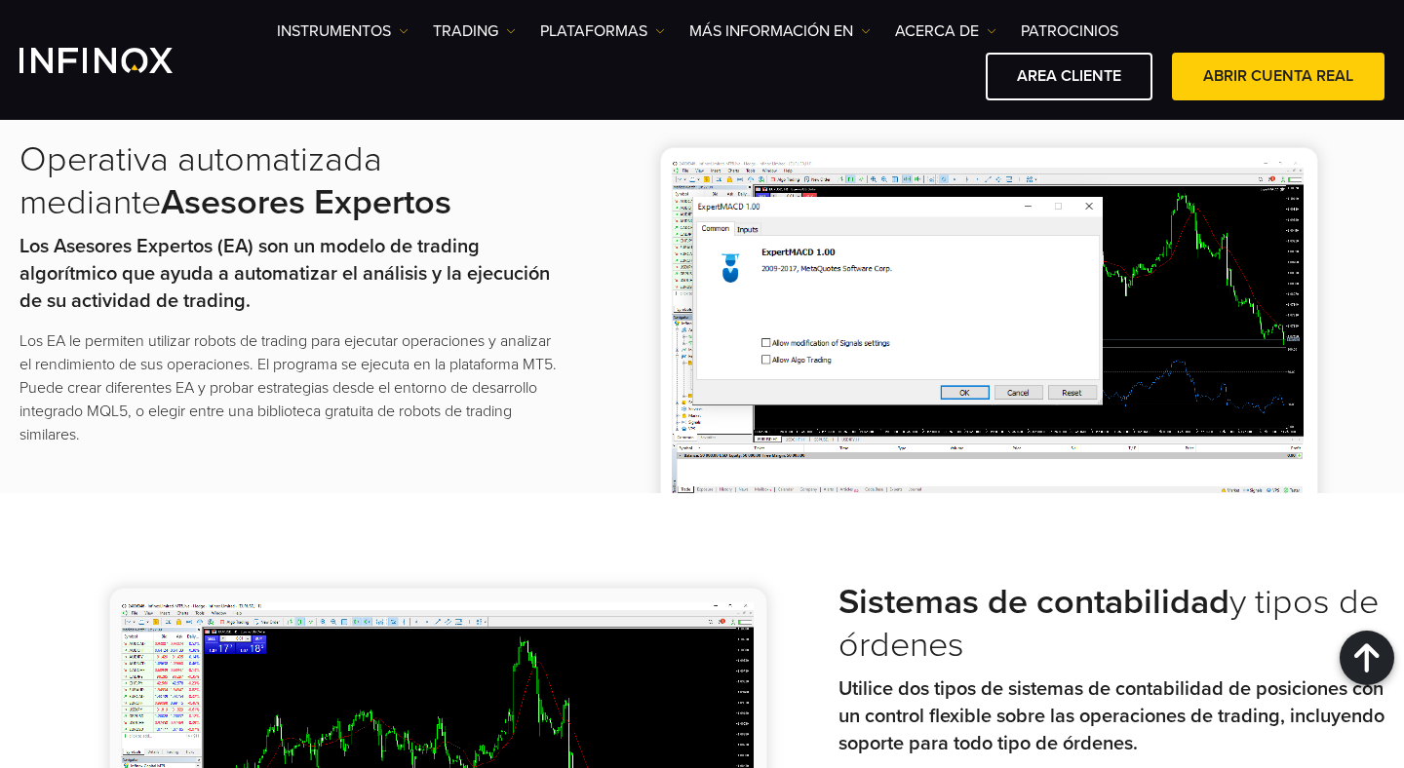
scroll to position [2690, 0]
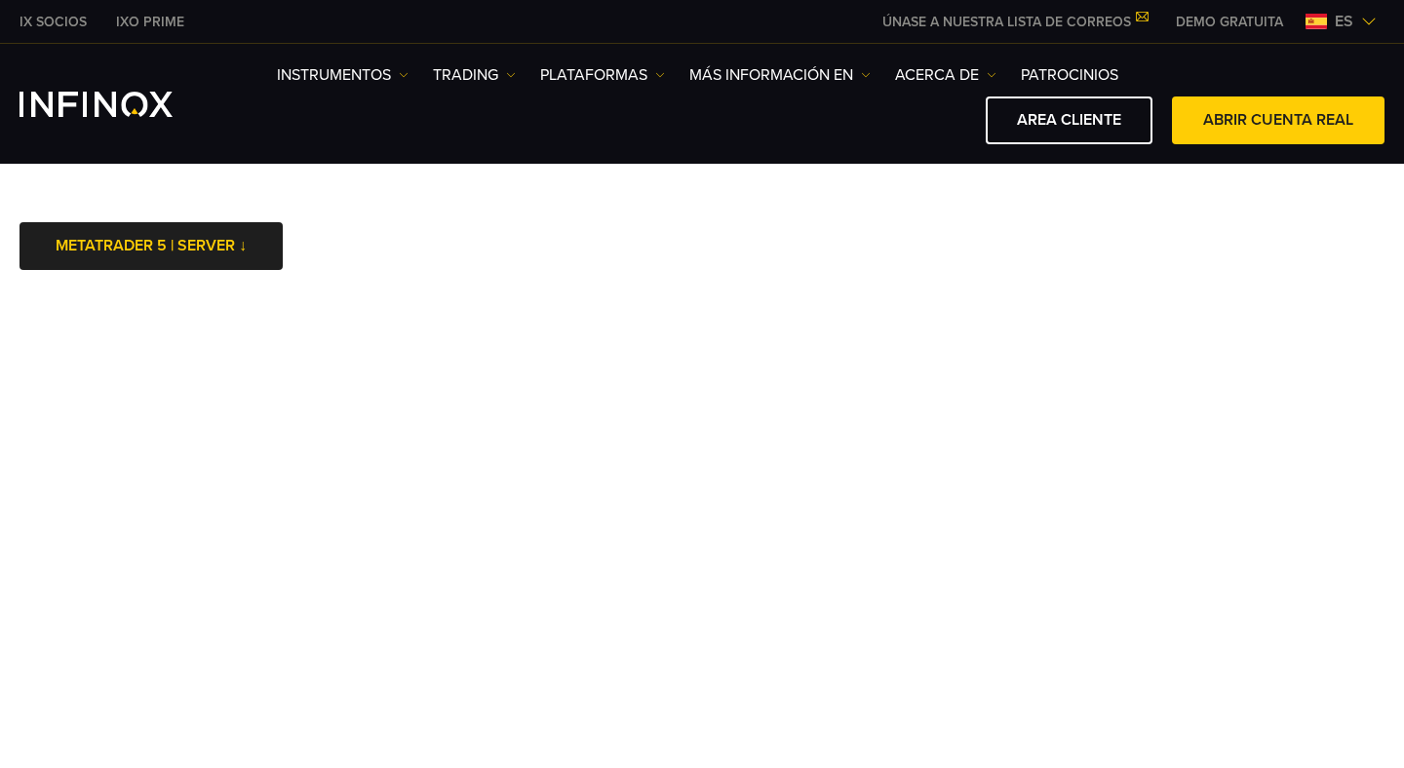
click at [205, 246] on link "METATRADER 5 | SERVER ↓" at bounding box center [151, 246] width 263 height 48
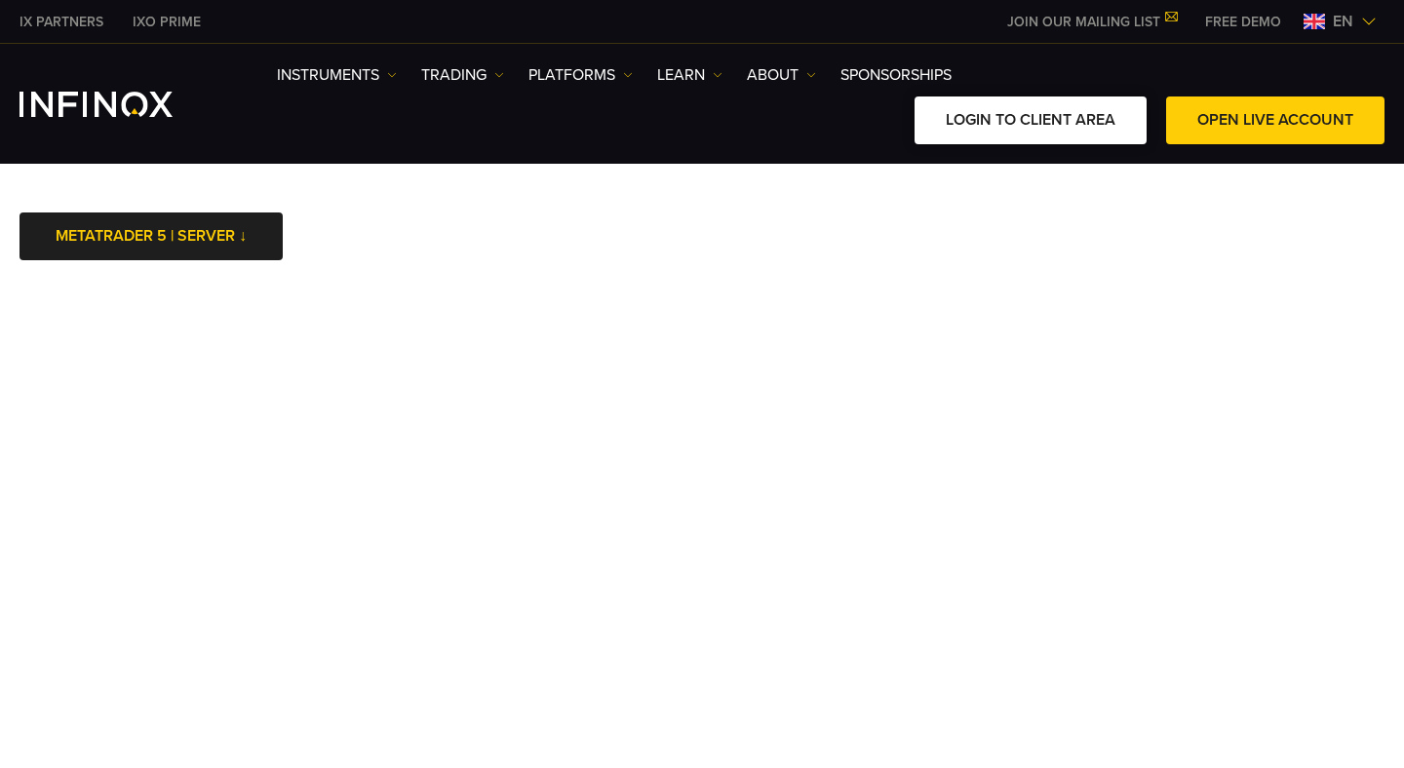
scroll to position [9, 0]
click at [1036, 119] on link "LOGIN TO CLIENT AREA" at bounding box center [1031, 121] width 232 height 48
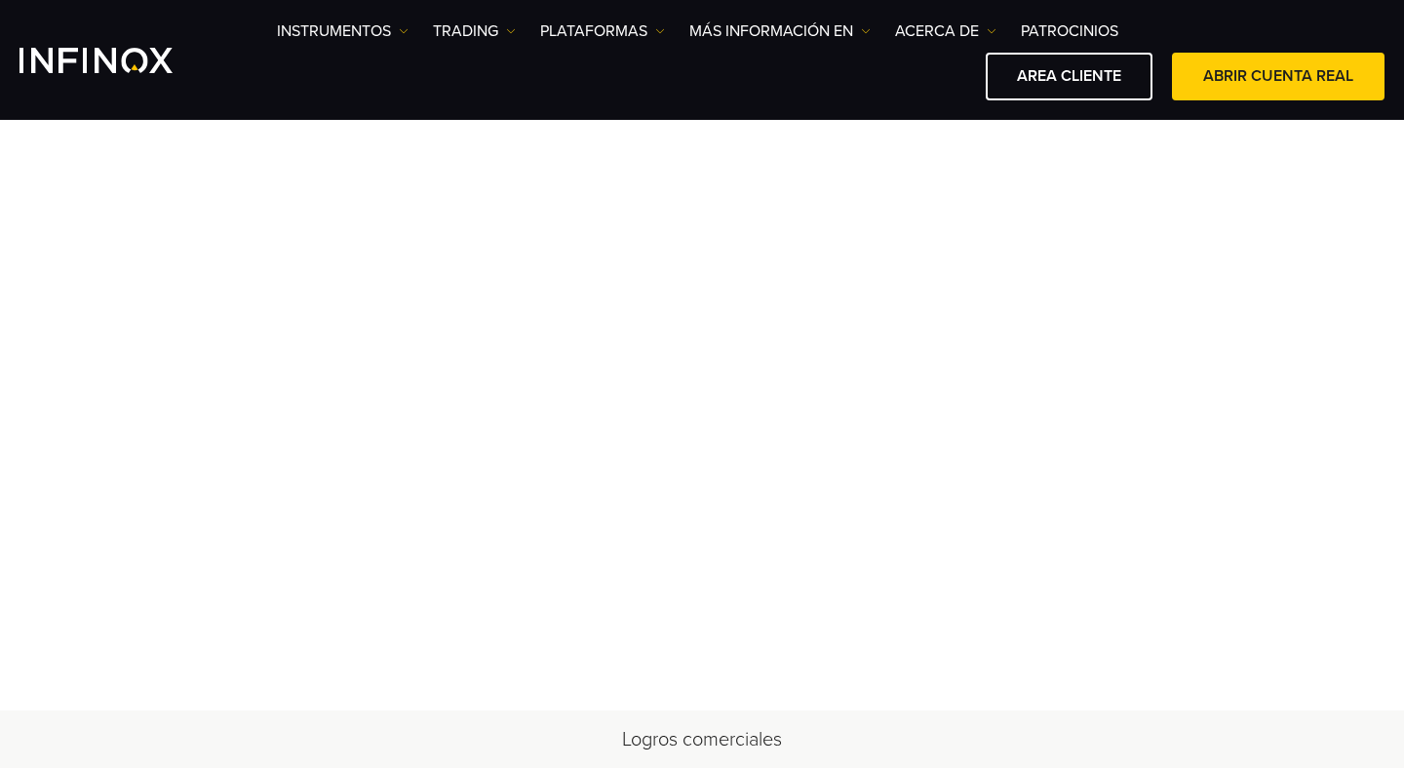
scroll to position [122, 0]
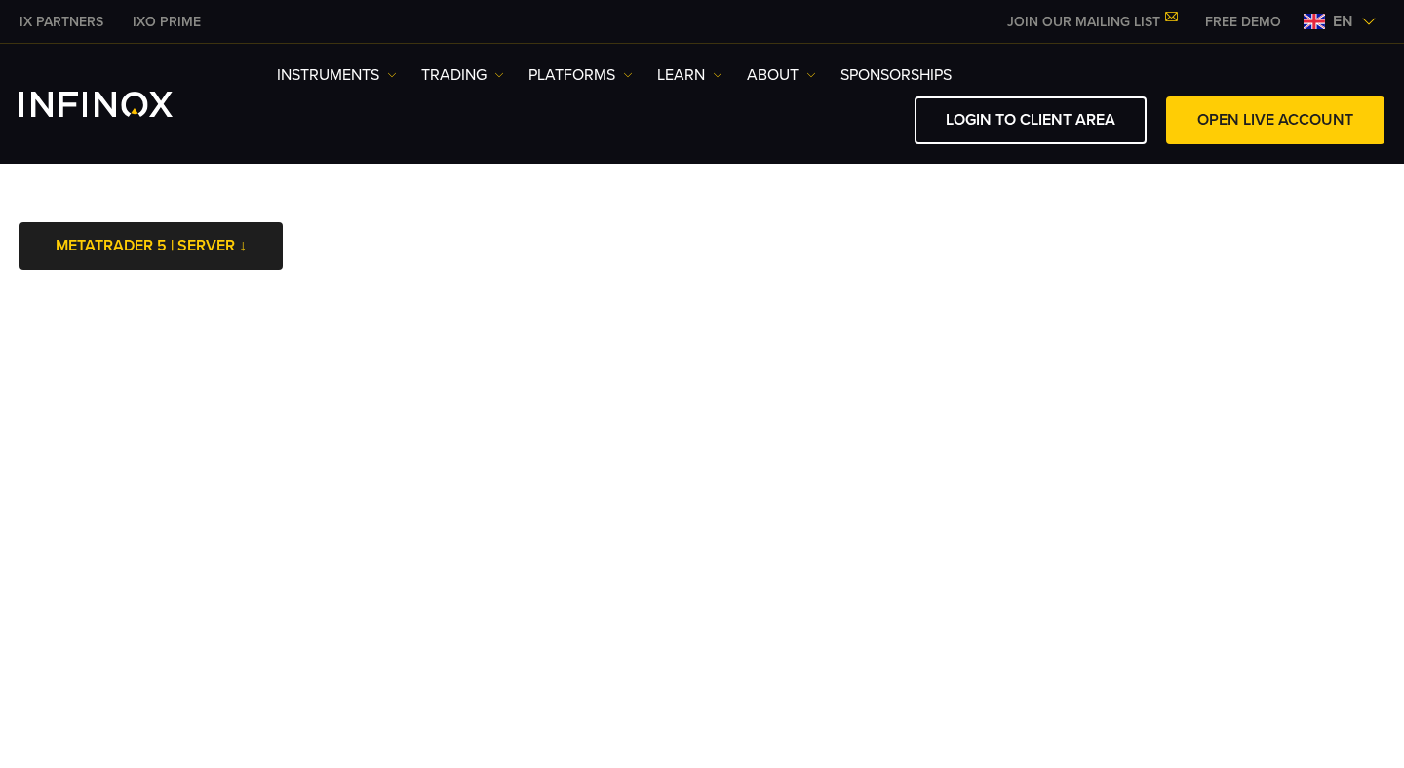
click at [1369, 17] on img at bounding box center [1369, 22] width 16 height 16
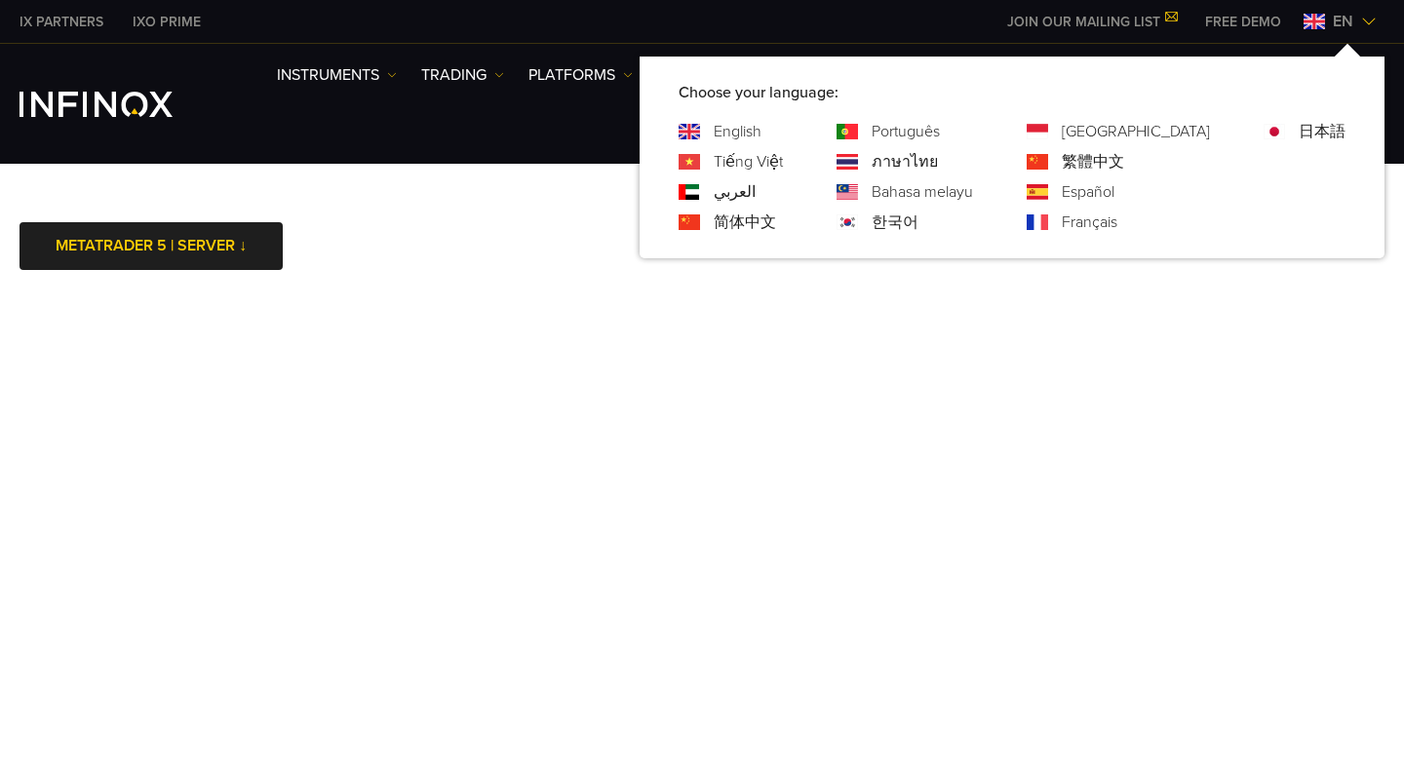
click at [1369, 16] on img at bounding box center [1369, 22] width 16 height 16
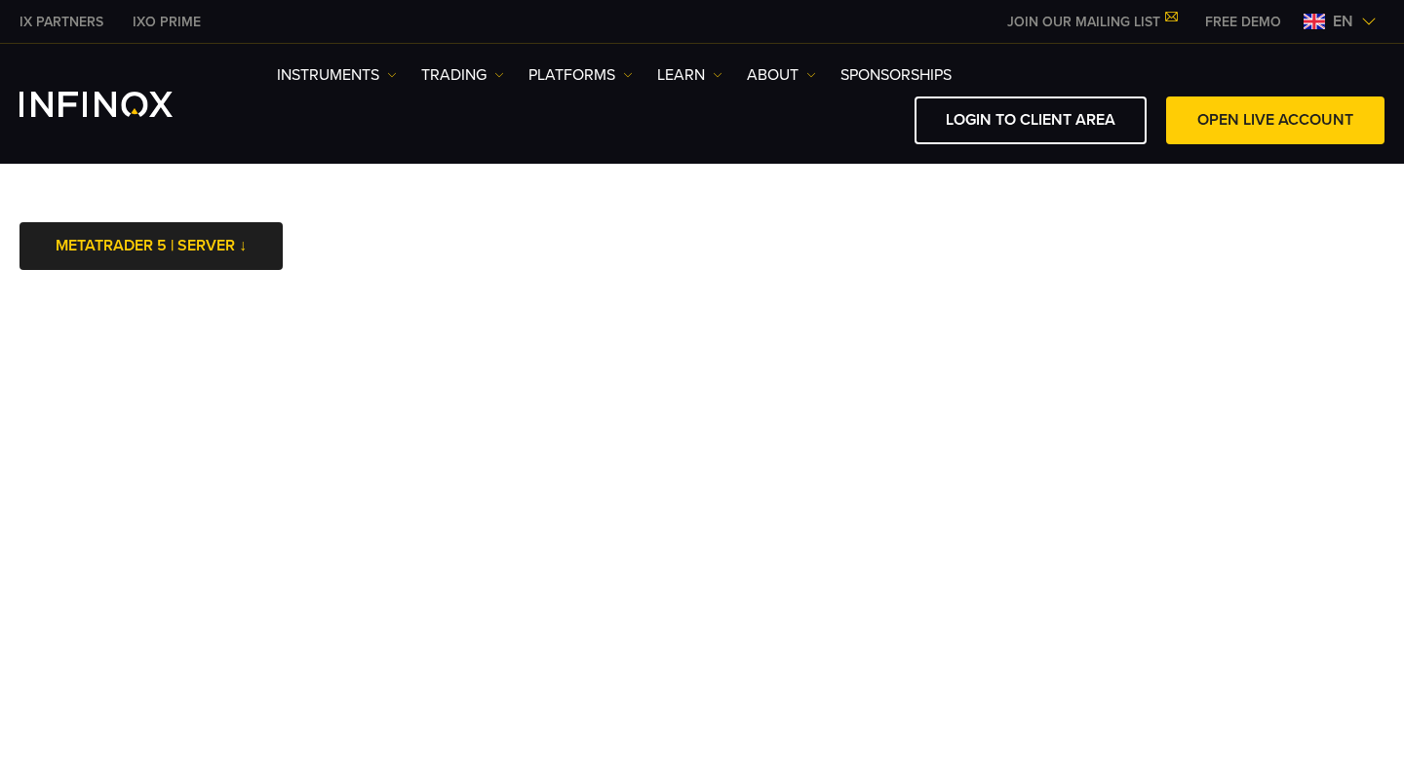
click at [1369, 16] on img at bounding box center [1369, 22] width 16 height 16
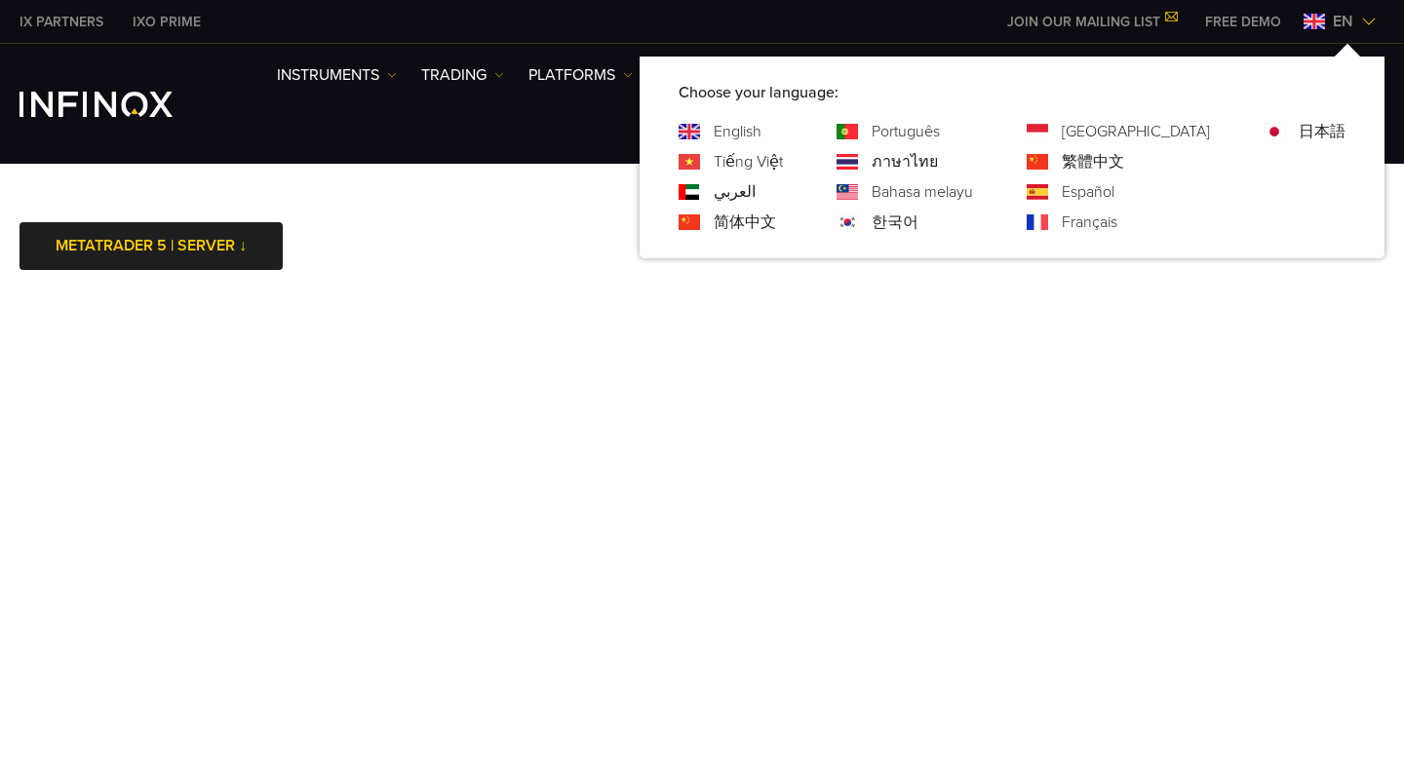
click at [1369, 16] on img at bounding box center [1369, 22] width 16 height 16
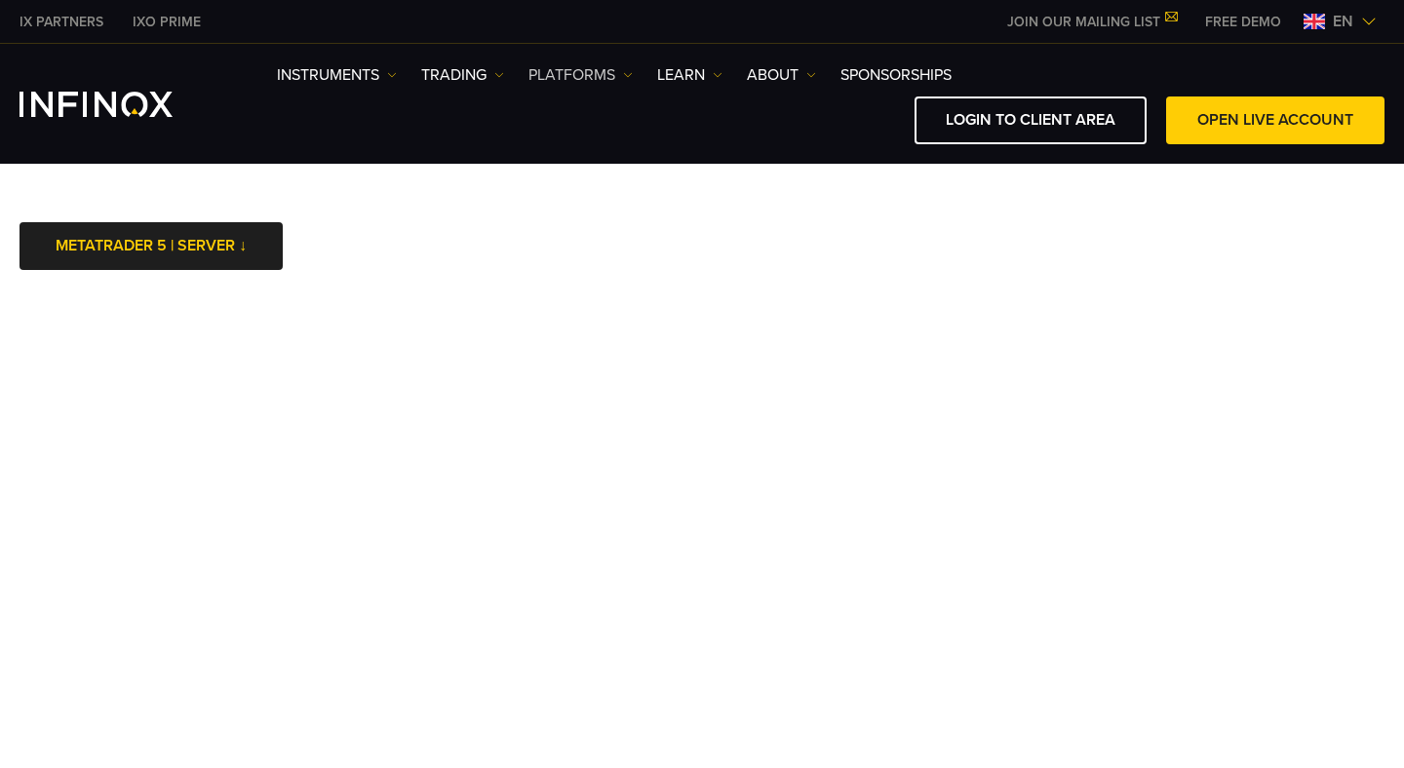
click at [621, 67] on link "PLATFORMS" at bounding box center [580, 74] width 104 height 23
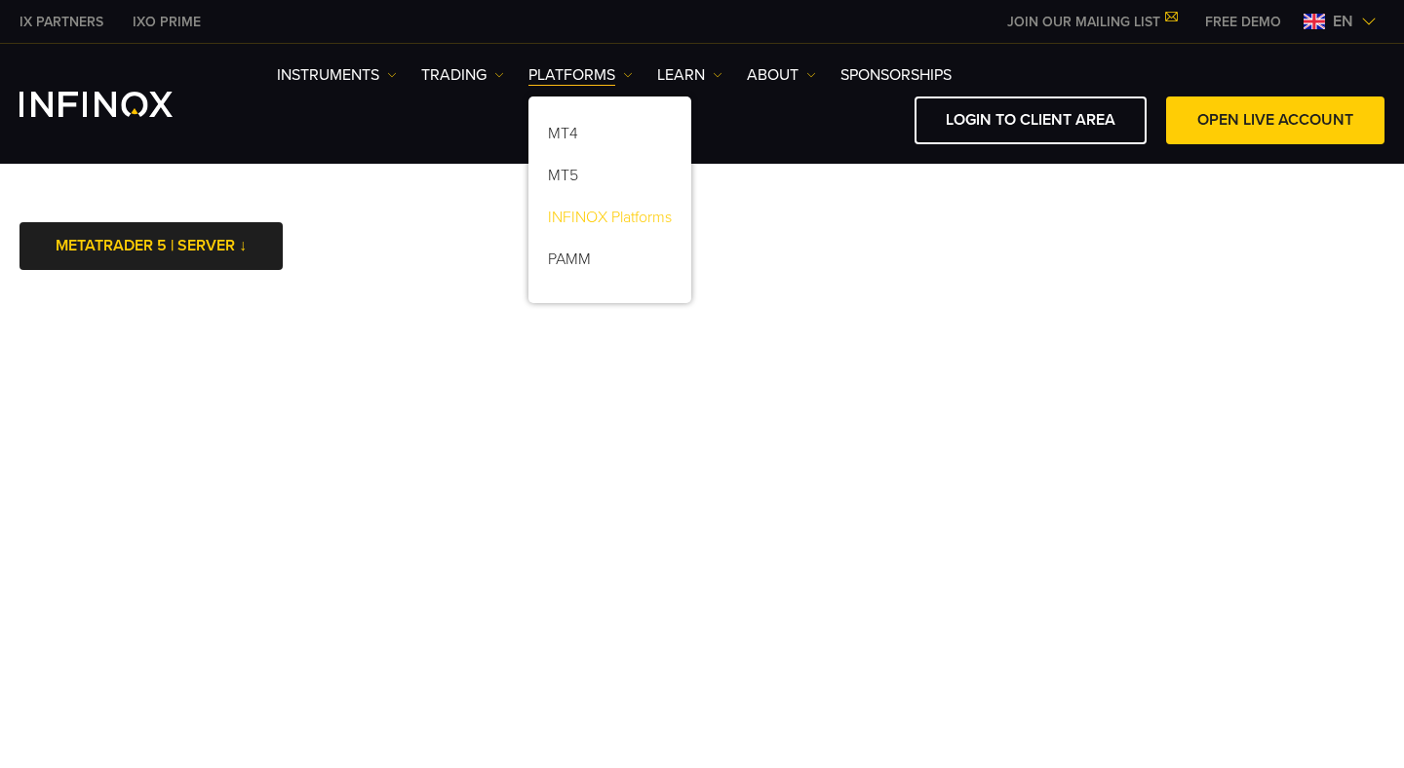
click at [632, 219] on link "INFINOX Platforms" at bounding box center [609, 221] width 163 height 42
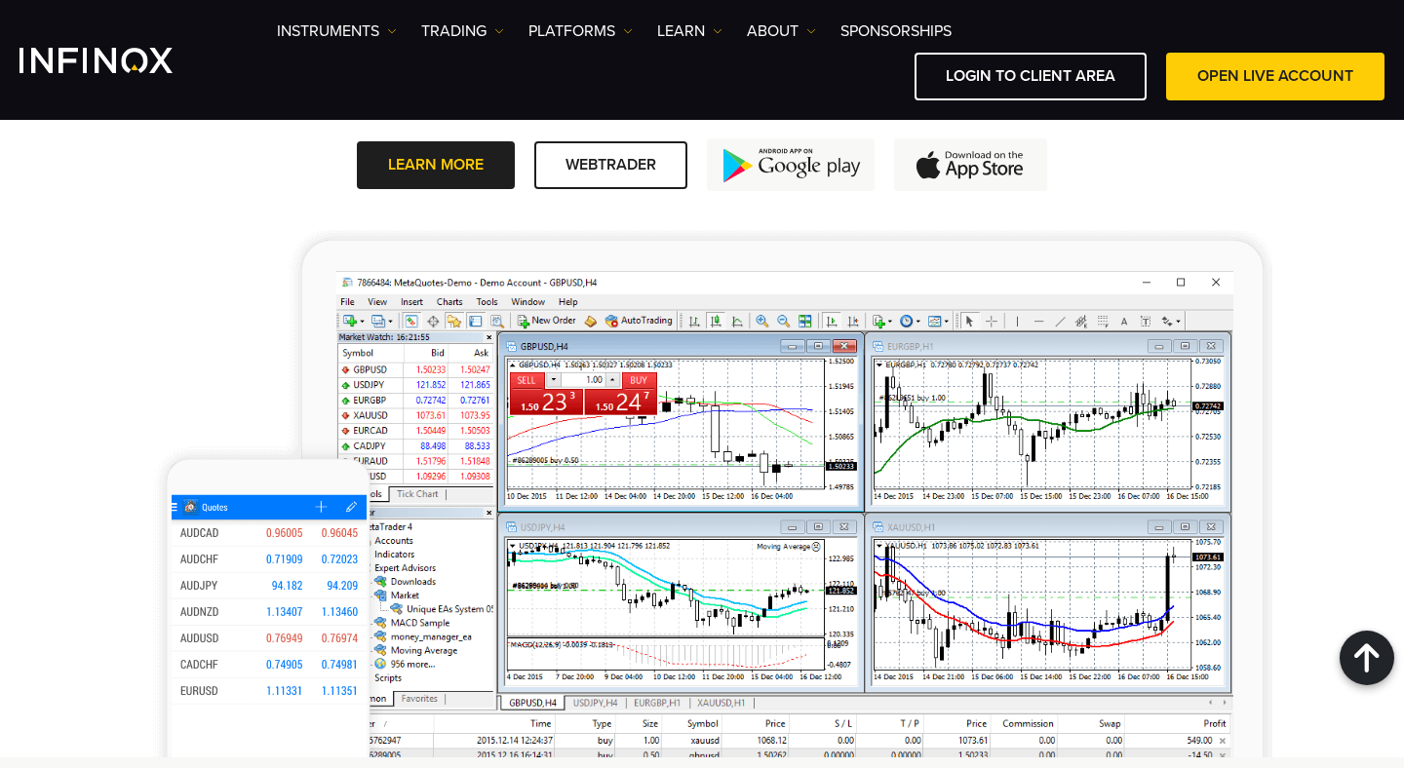
scroll to position [1869, 0]
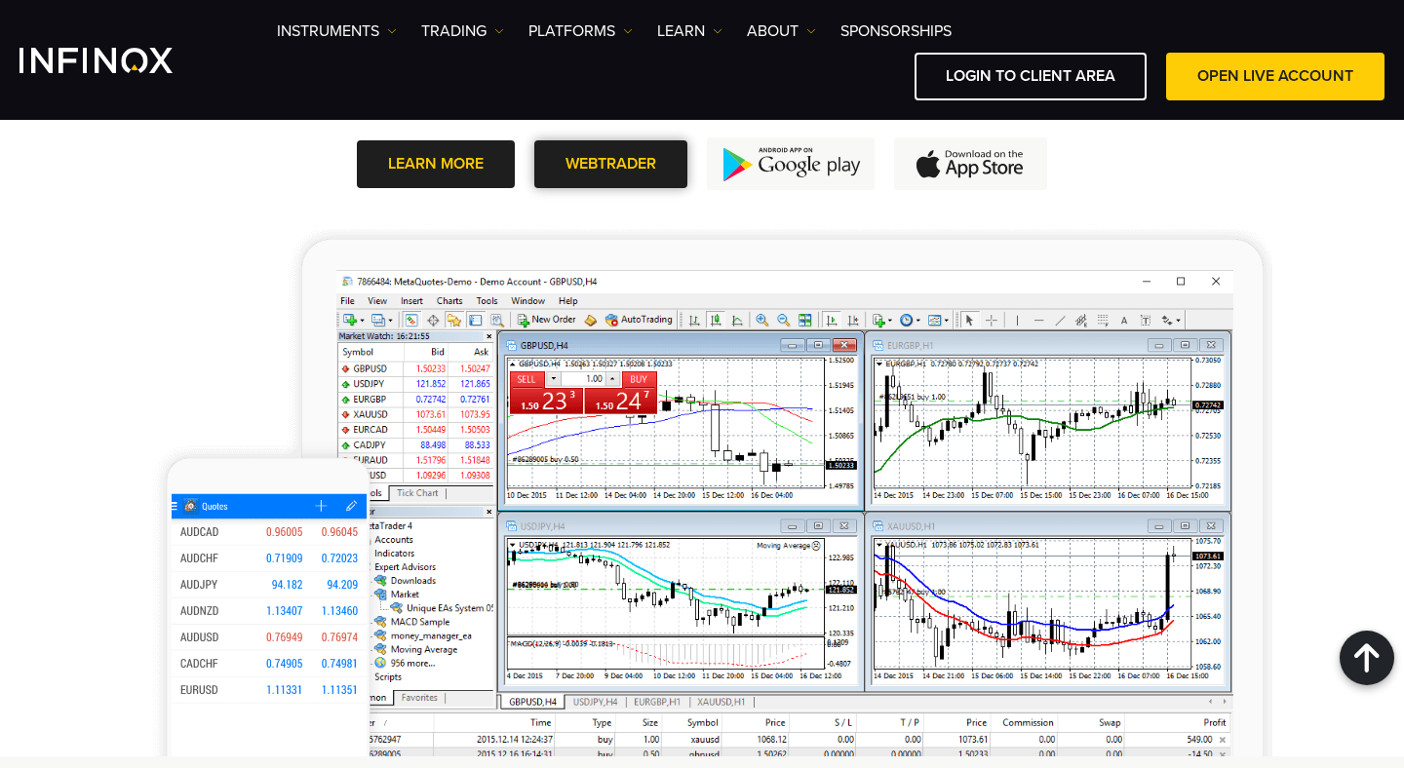
click at [611, 164] on span at bounding box center [611, 164] width 0 height 0
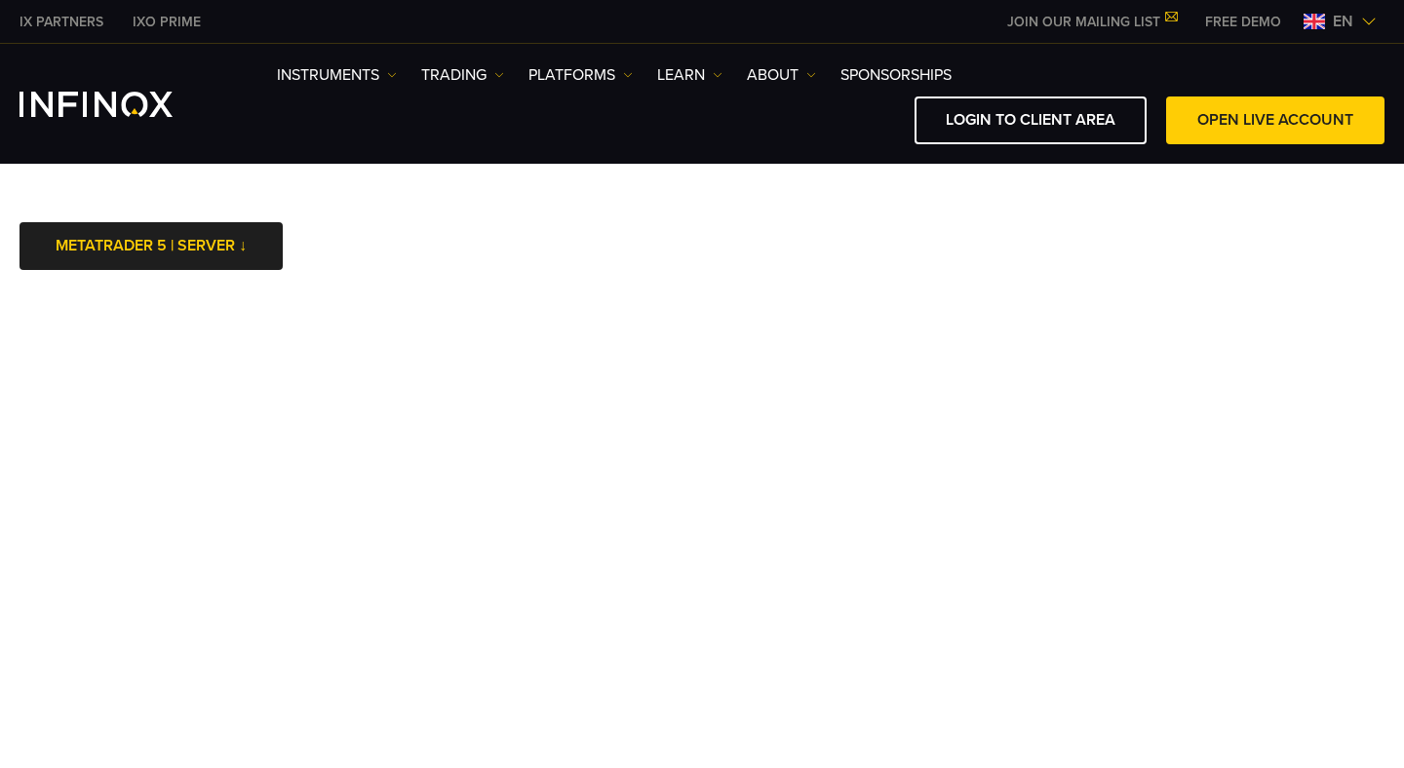
click at [189, 258] on link "METATRADER 5 | SERVER ↓" at bounding box center [151, 246] width 263 height 48
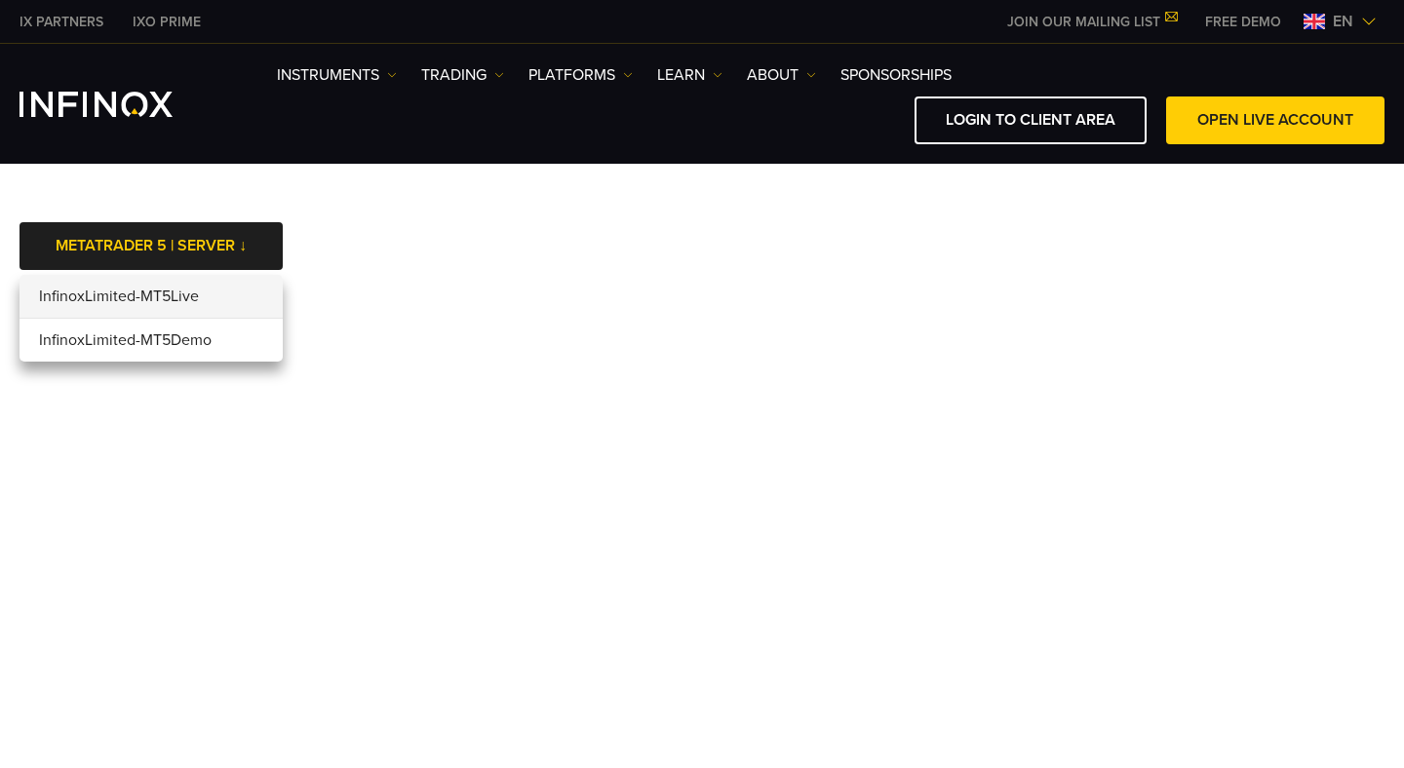
click at [164, 305] on li "InfinoxLimited-MT5Live" at bounding box center [151, 297] width 263 height 44
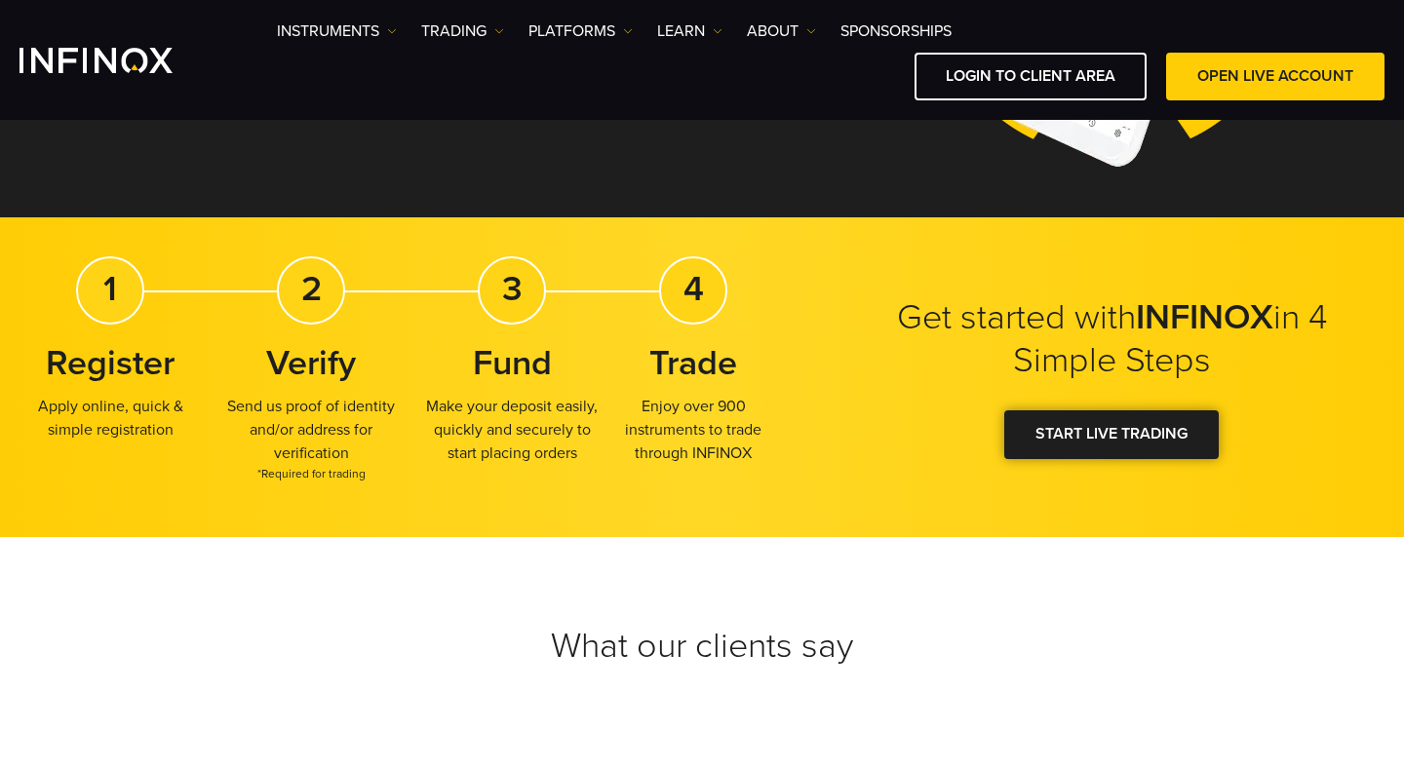
scroll to position [359, 0]
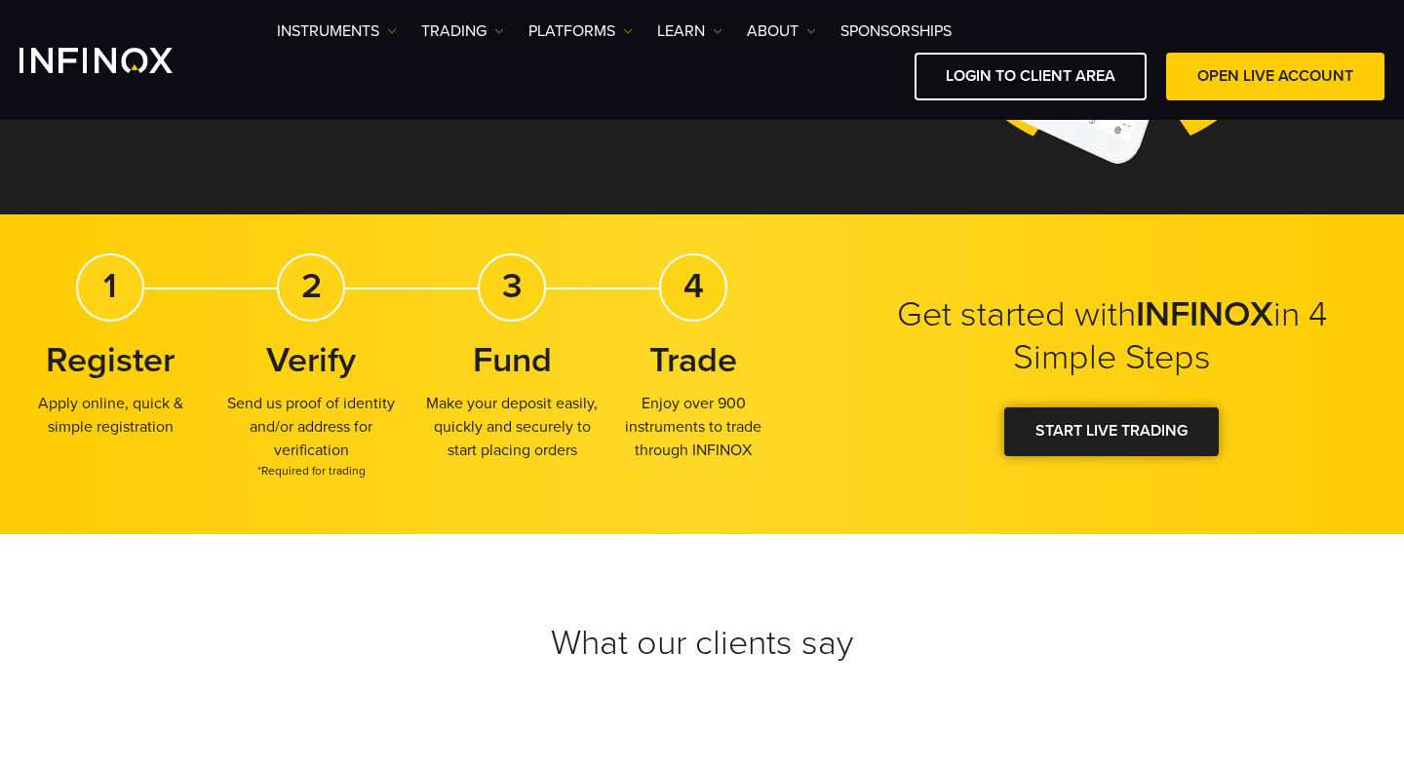
click at [1112, 432] on div at bounding box center [1112, 432] width 0 height 0
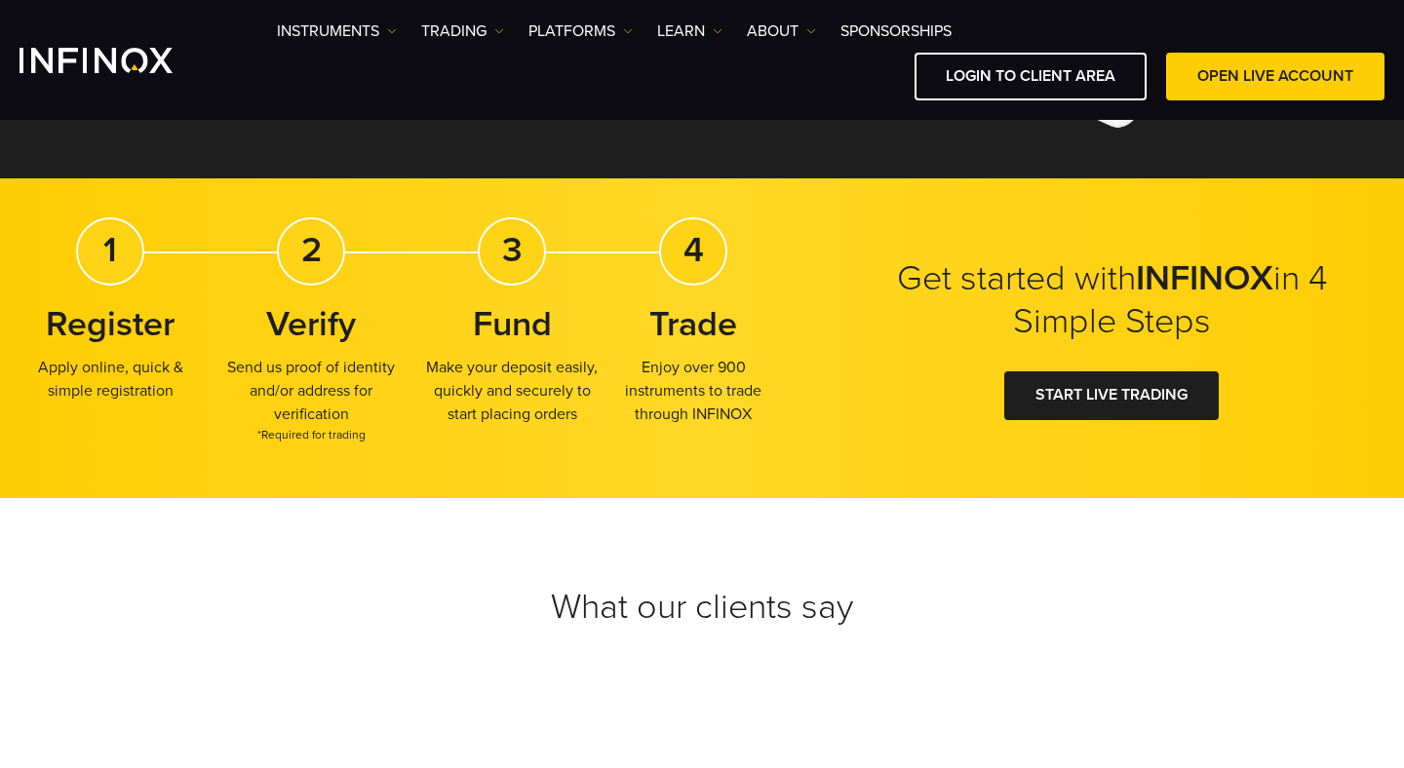
scroll to position [359, 0]
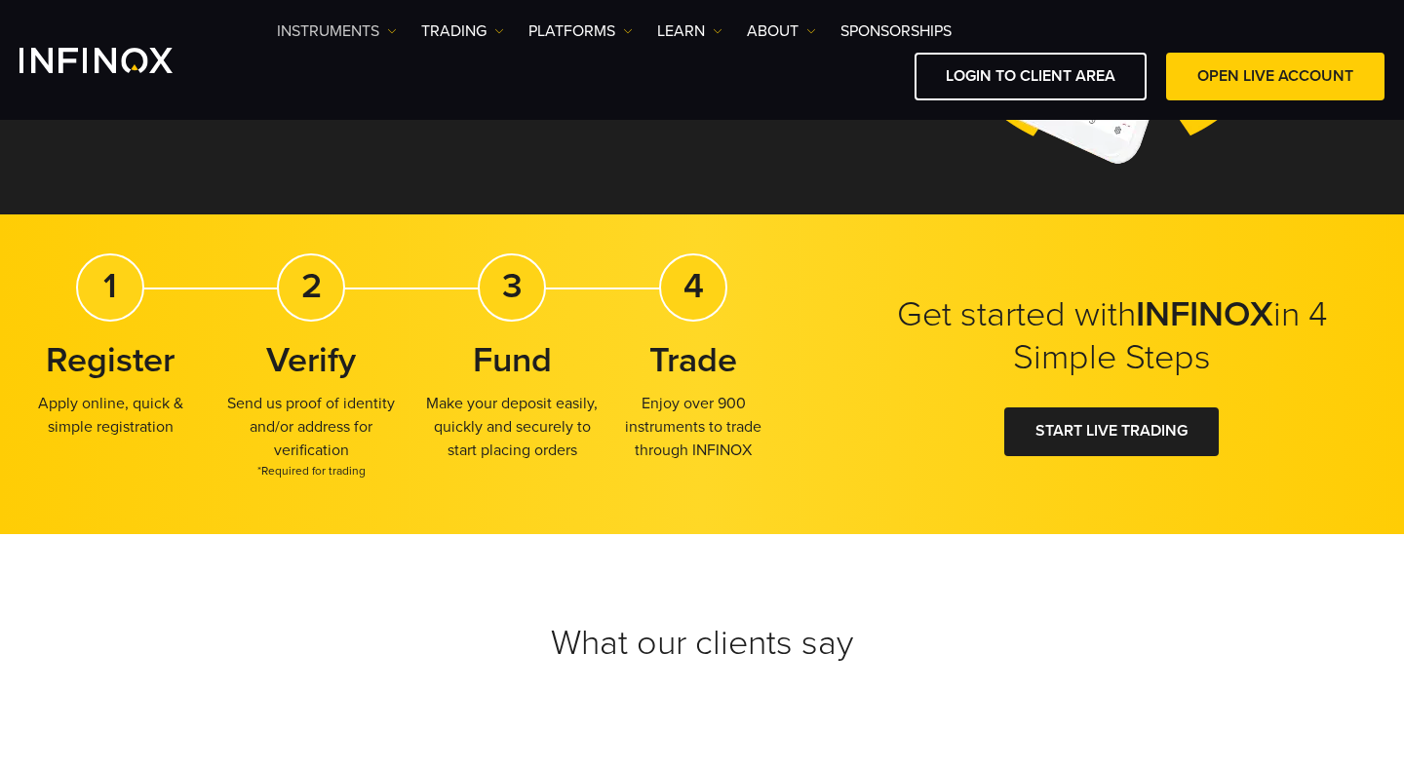
click at [389, 26] on img at bounding box center [392, 31] width 10 height 10
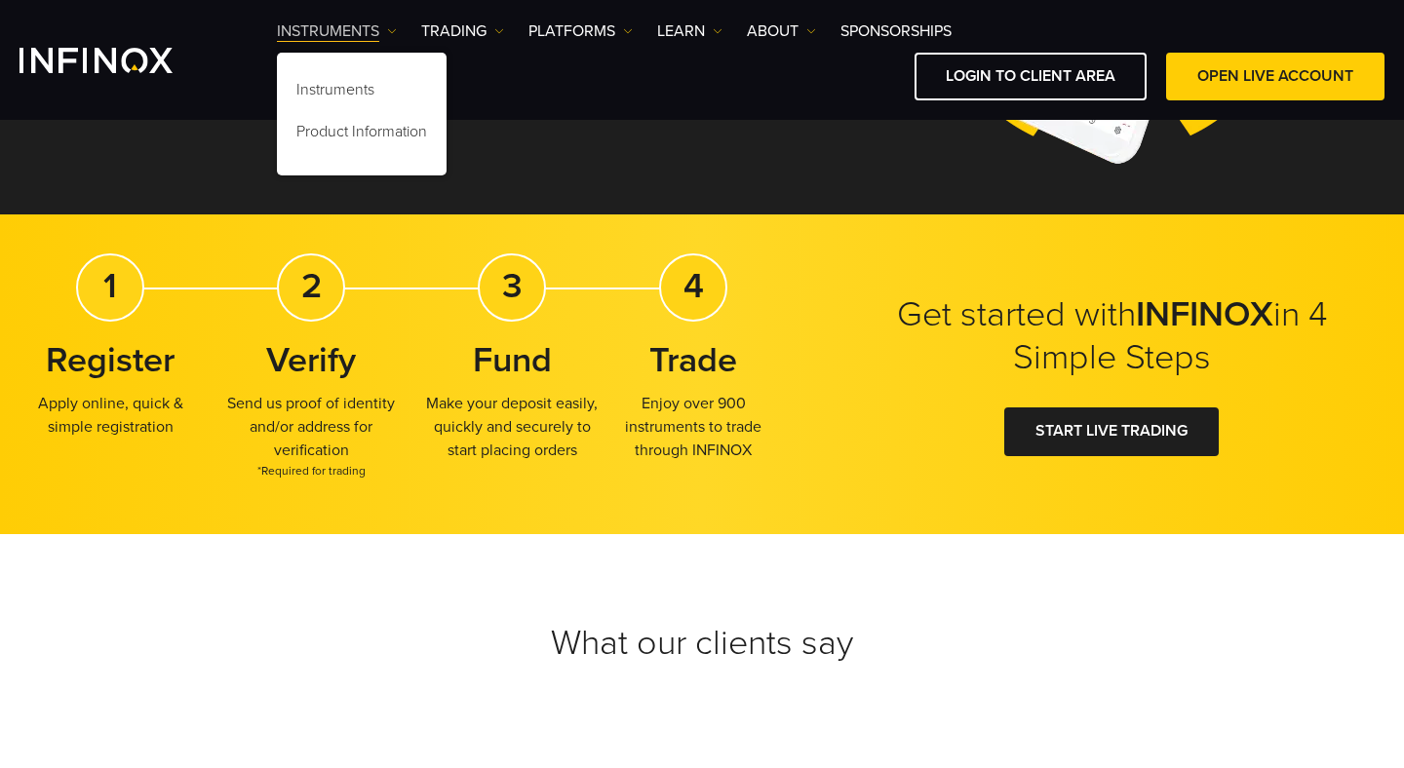
click at [391, 27] on img at bounding box center [392, 31] width 10 height 10
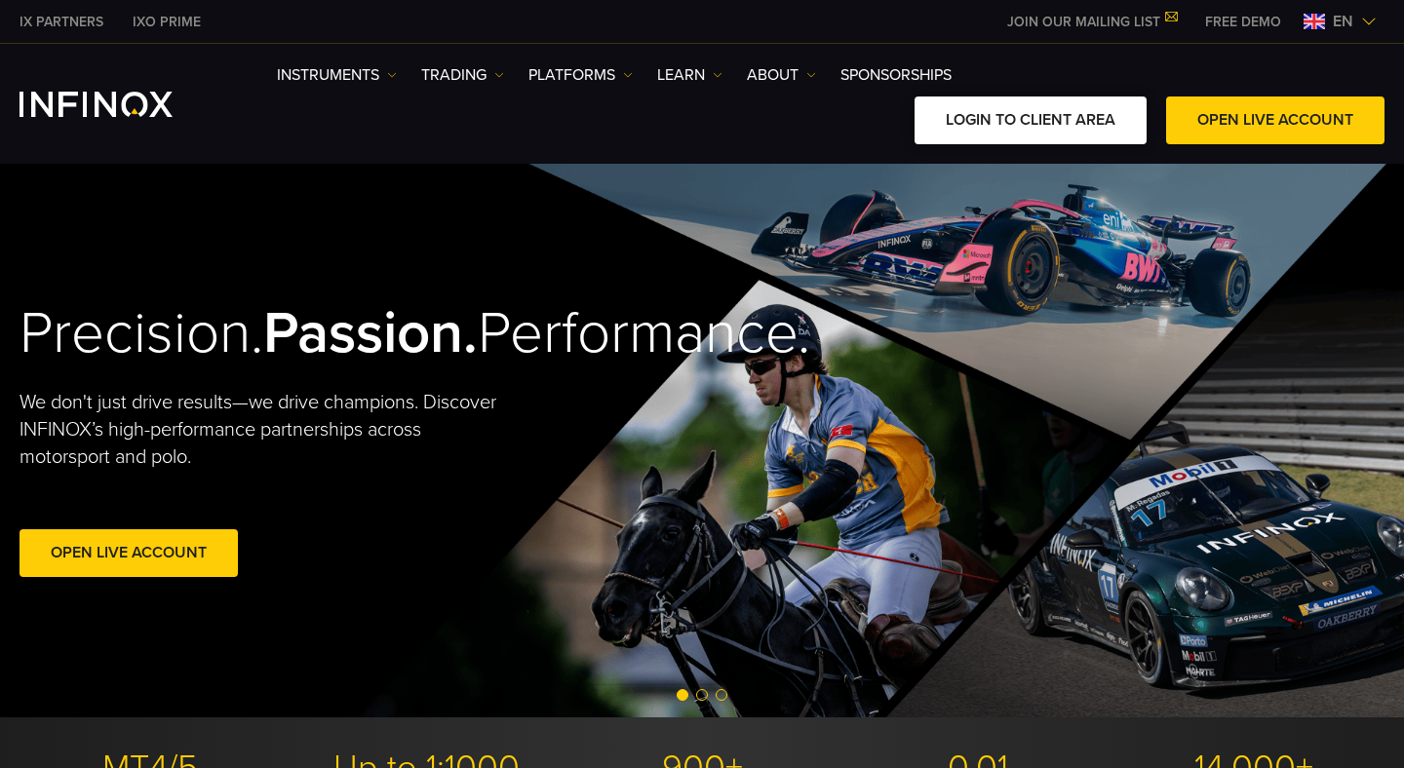
click at [1033, 140] on link "LOGIN TO CLIENT AREA" at bounding box center [1031, 121] width 232 height 48
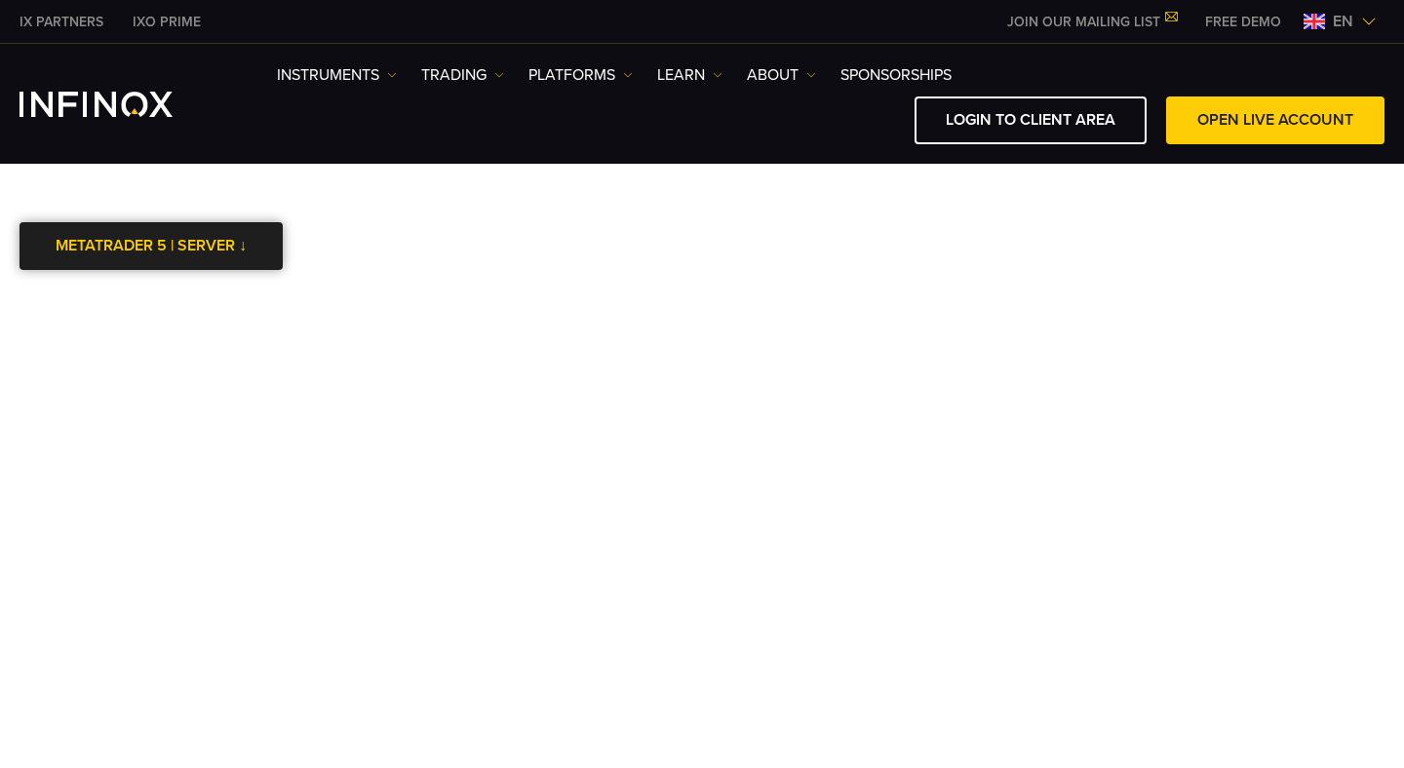
click at [151, 247] on div at bounding box center [151, 247] width 0 height 0
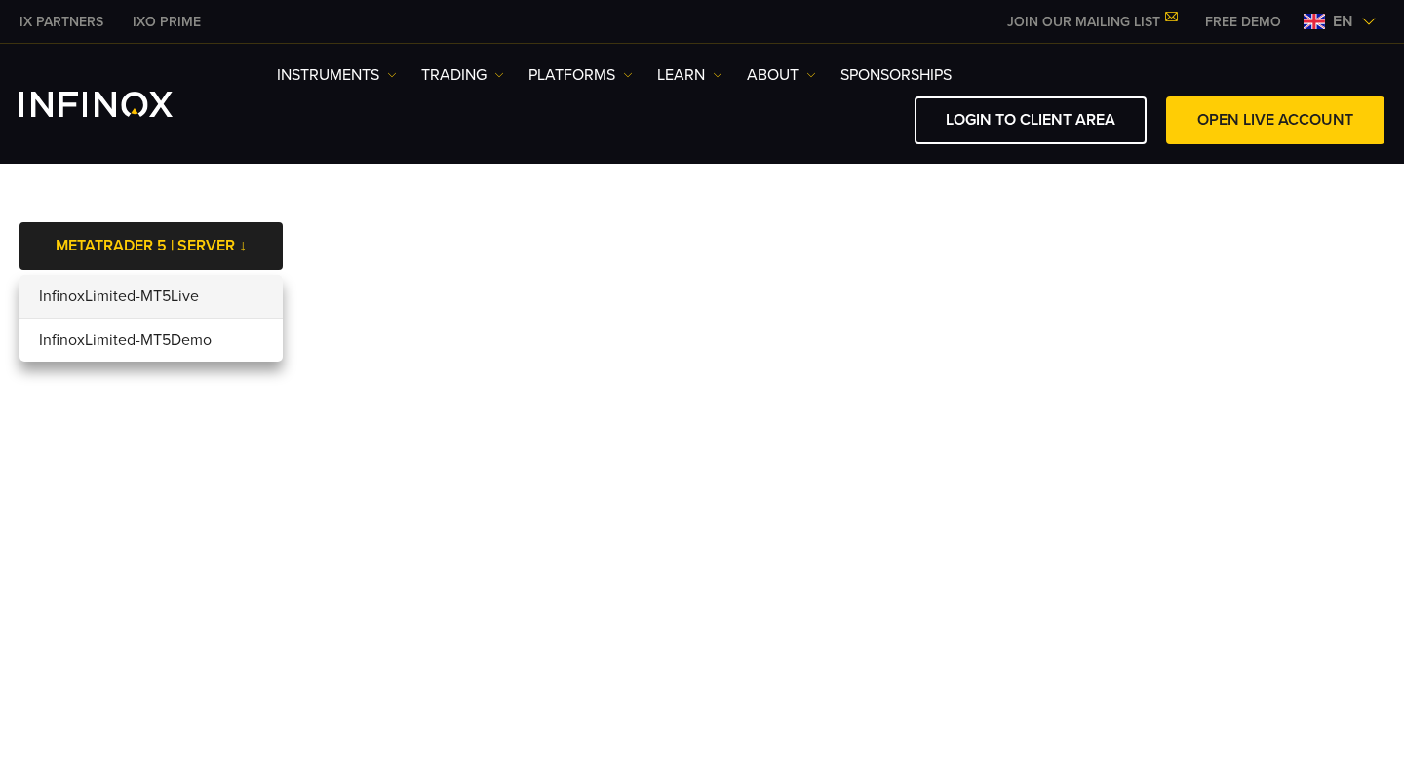
click at [152, 294] on li "InfinoxLimited-MT5Live" at bounding box center [151, 297] width 263 height 44
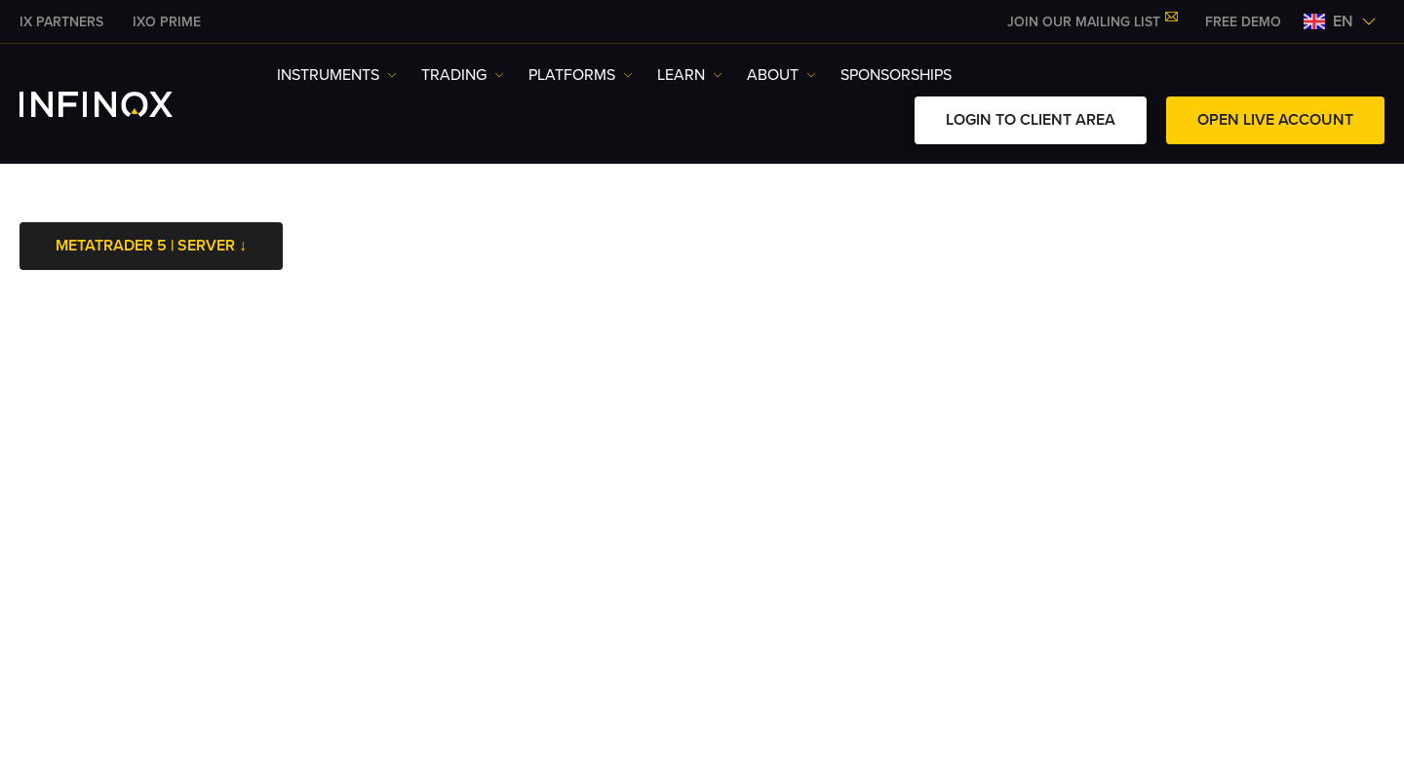
click at [1004, 118] on link "LOGIN TO CLIENT AREA" at bounding box center [1031, 121] width 232 height 48
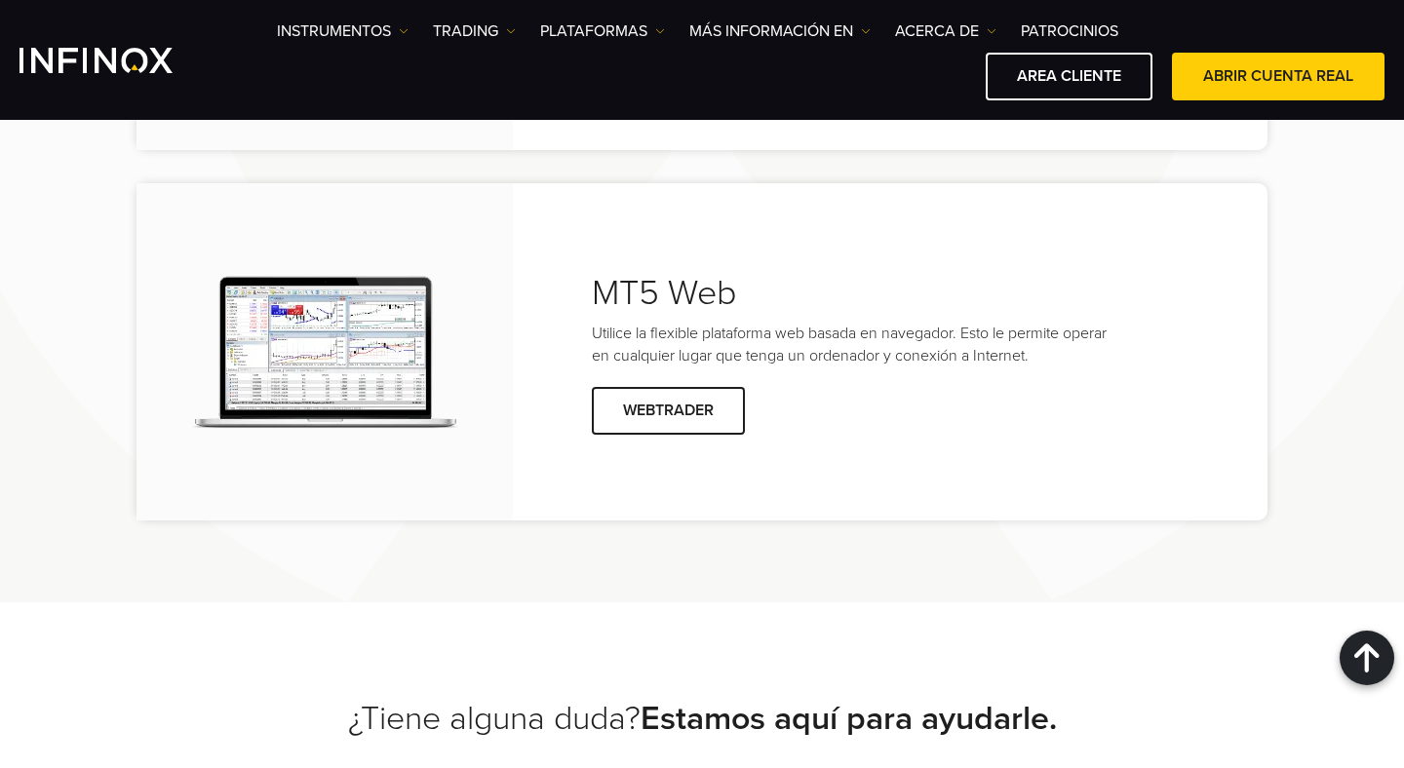
scroll to position [4811, 0]
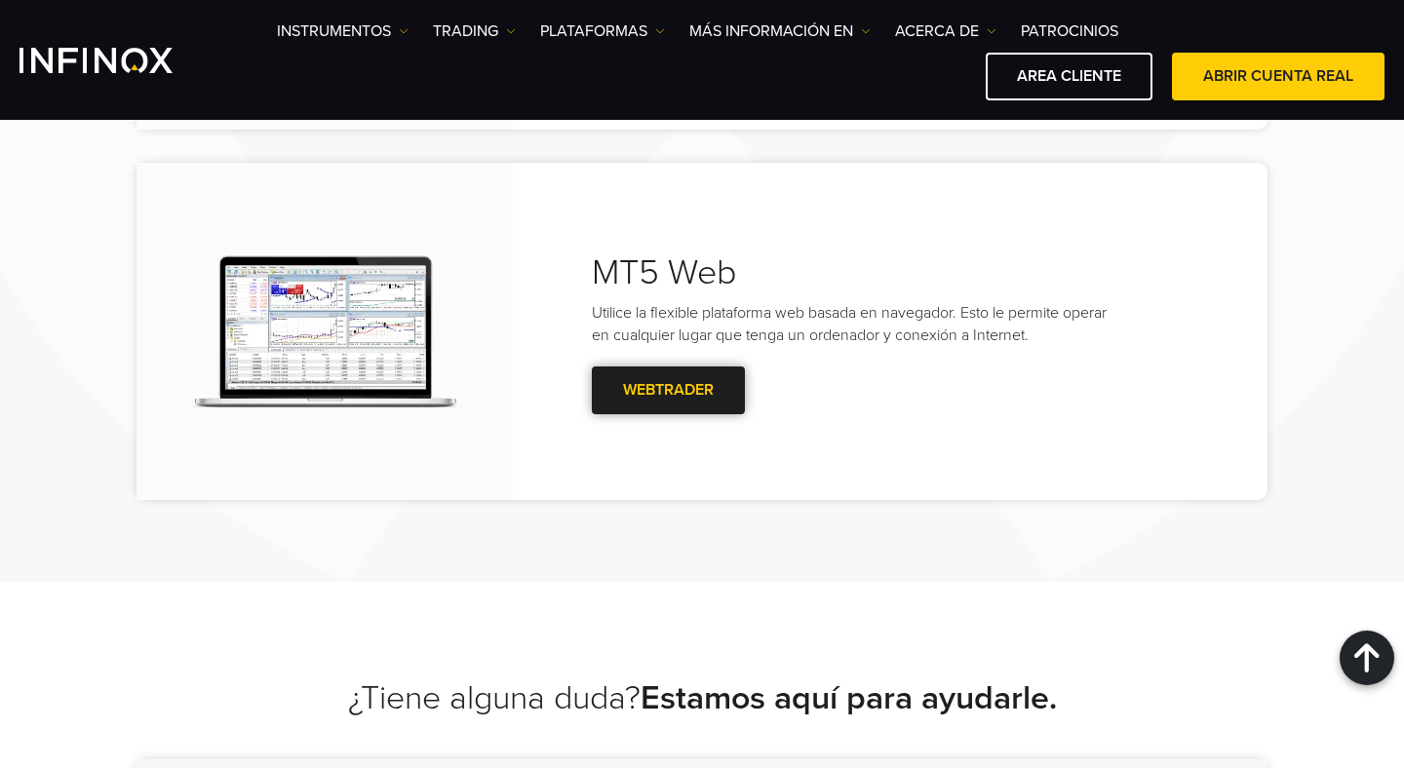
click at [710, 388] on link "WEBTRADER" at bounding box center [668, 391] width 153 height 48
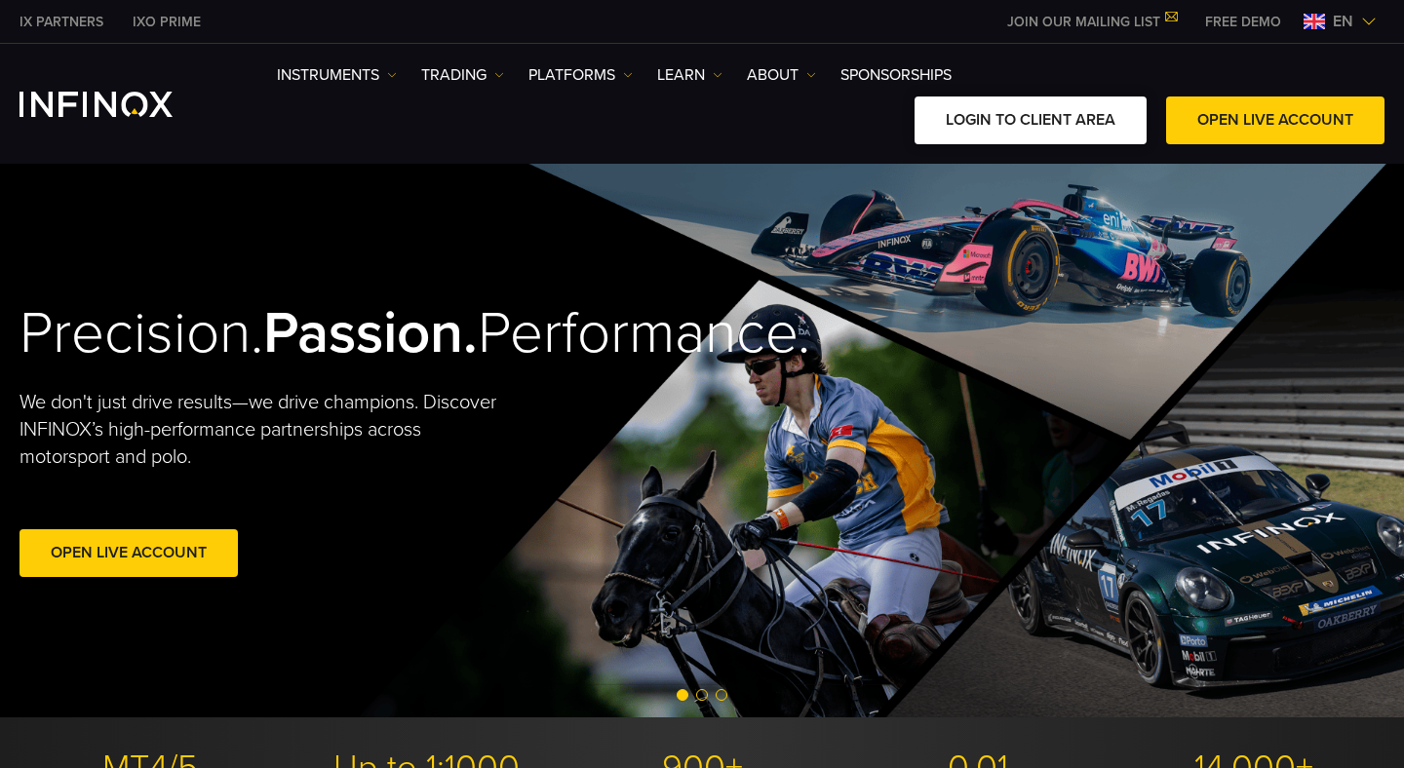
click at [1059, 126] on link "LOGIN TO CLIENT AREA" at bounding box center [1031, 121] width 232 height 48
